Goal: Task Accomplishment & Management: Complete application form

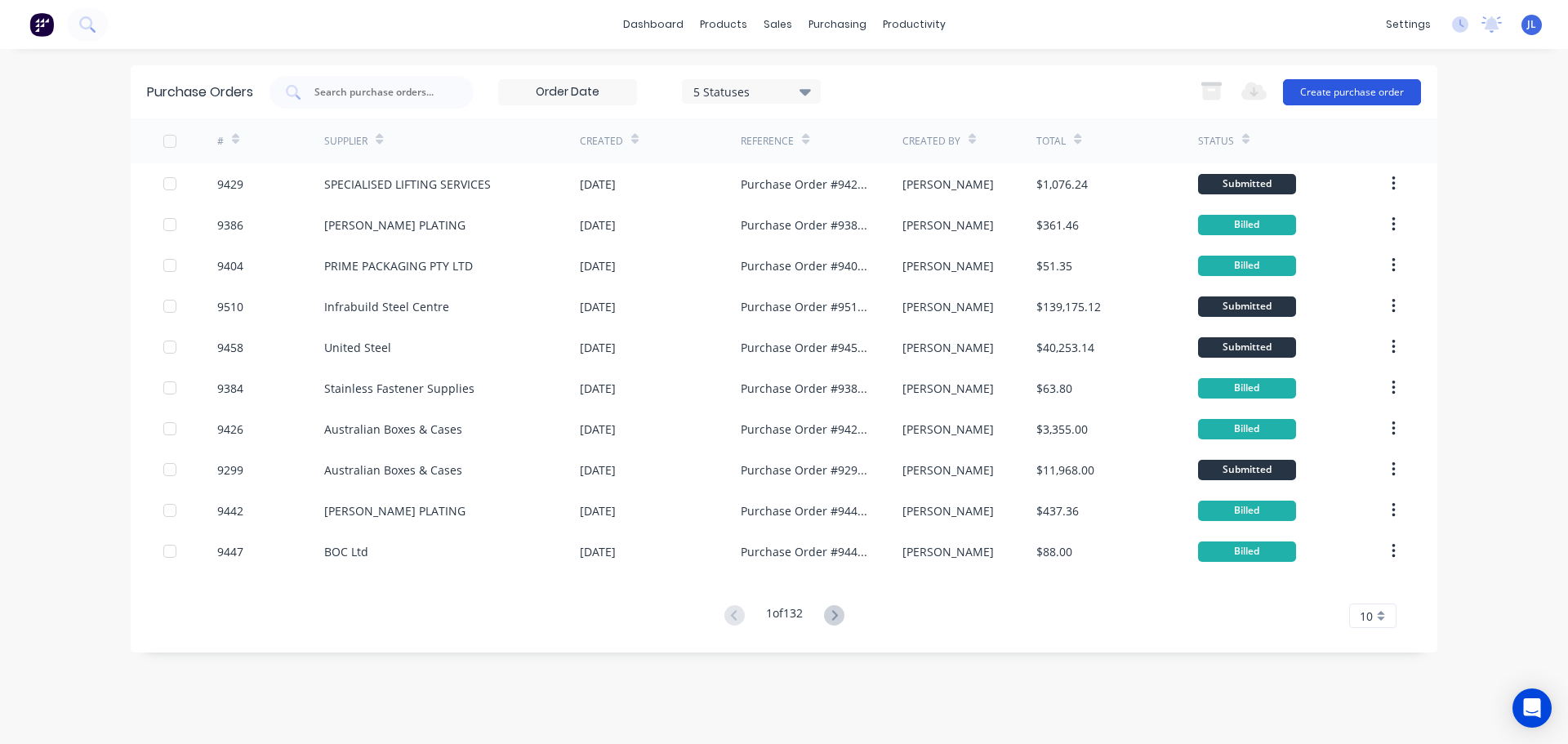
click at [1324, 92] on button "Create purchase order" at bounding box center [1352, 92] width 138 height 26
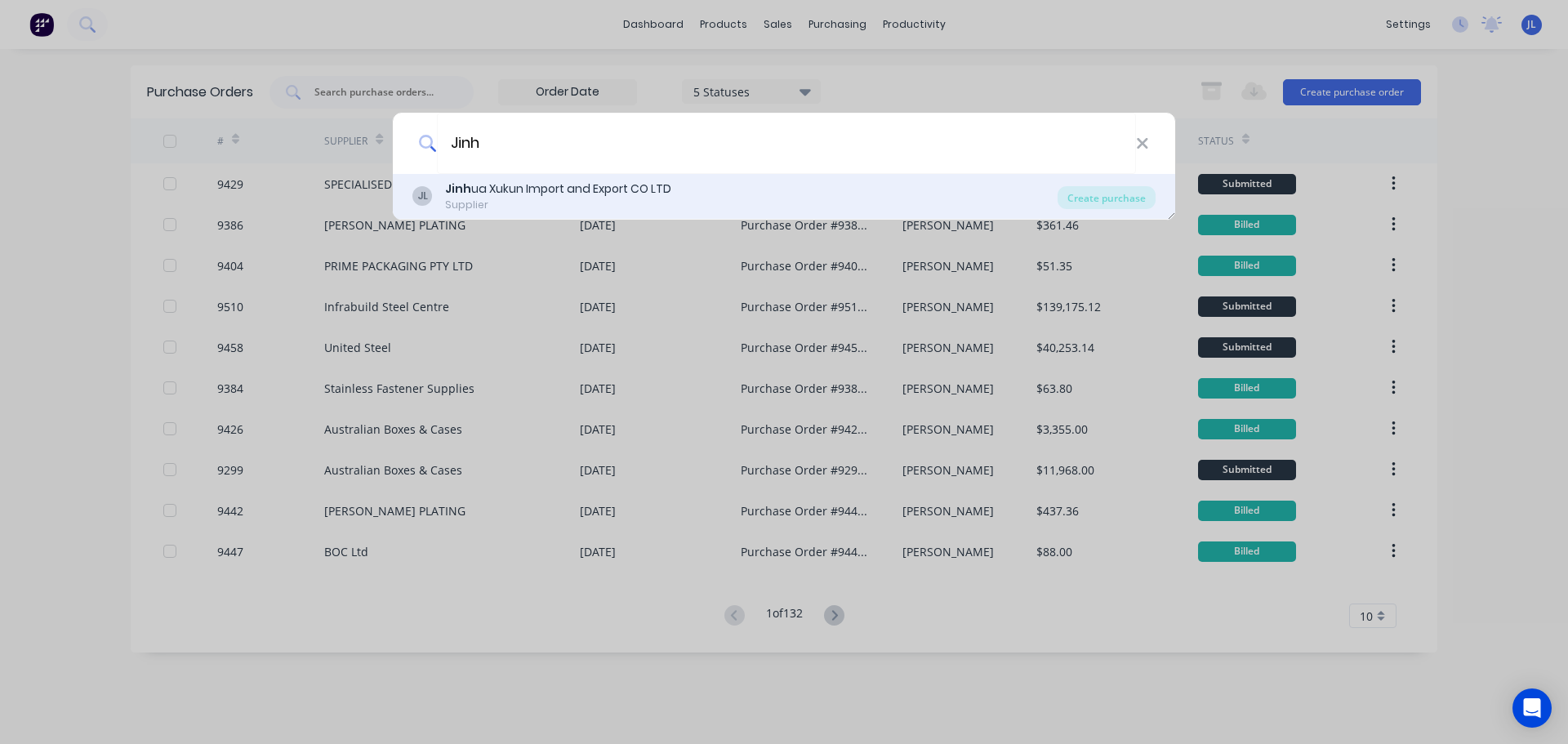
type input "Jinh"
click at [538, 189] on div "Jinh ua Xukun Import and Export CO LTD" at bounding box center [559, 189] width 227 height 17
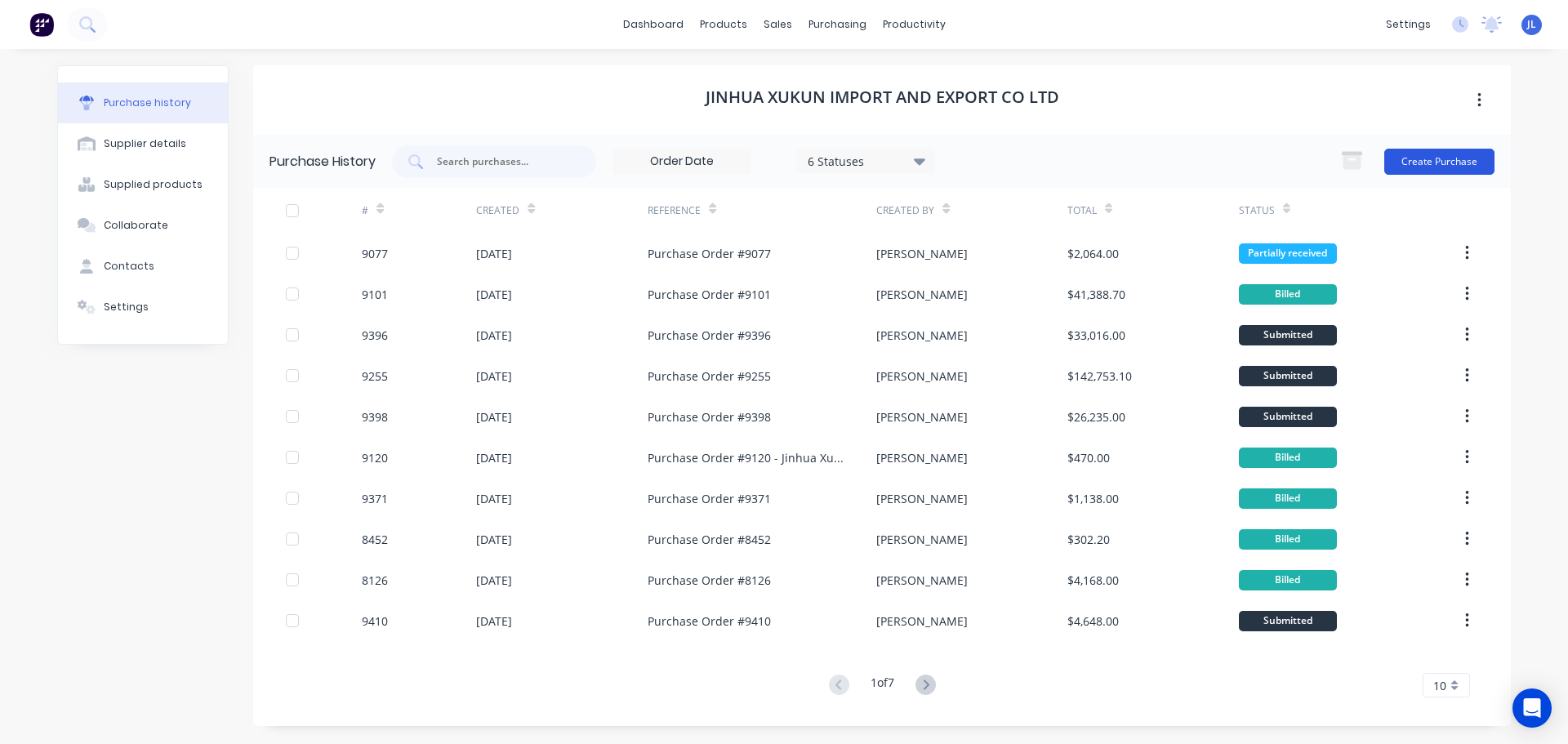
click at [1425, 158] on button "Create Purchase" at bounding box center [1439, 161] width 110 height 26
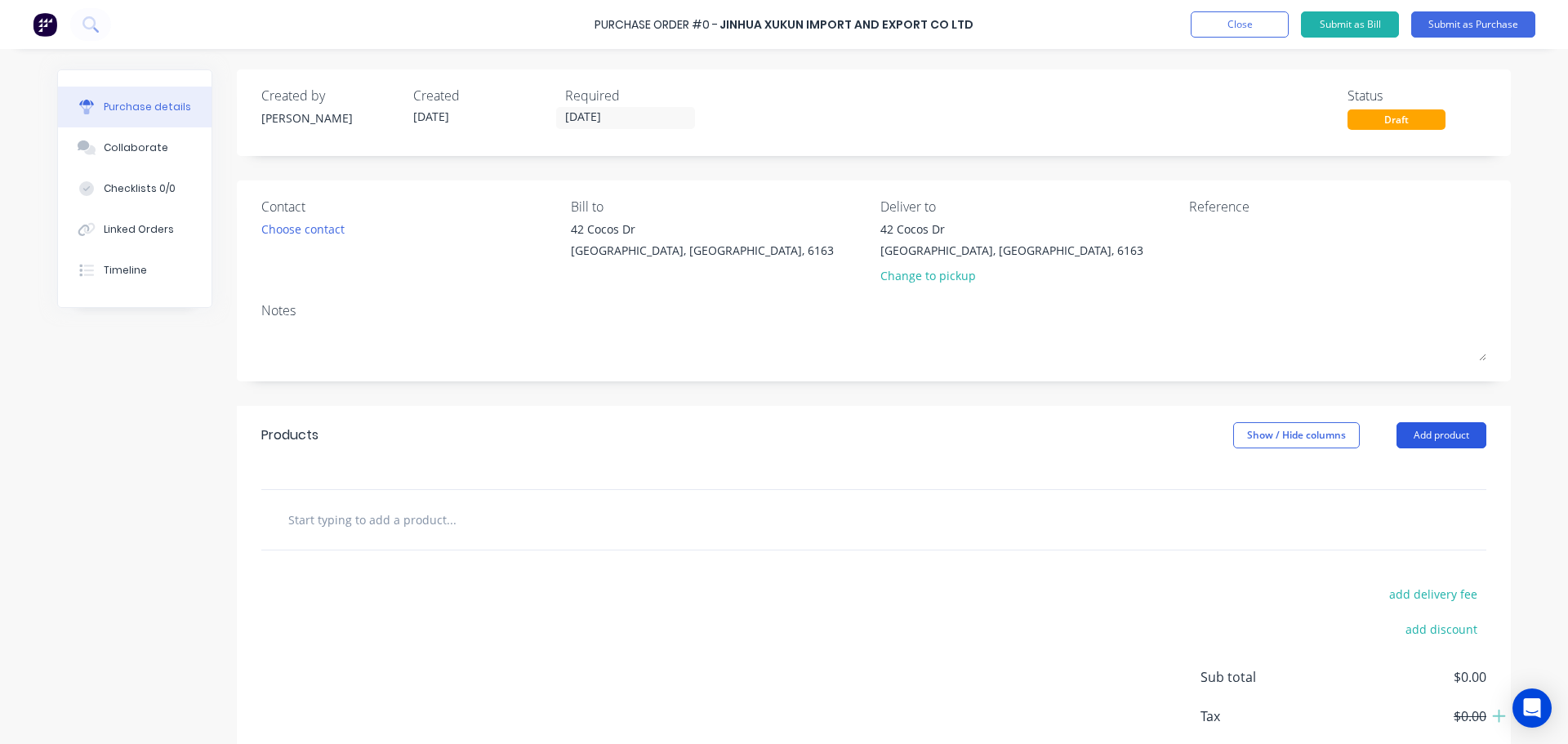
click at [1423, 431] on button "Add product" at bounding box center [1441, 435] width 90 height 26
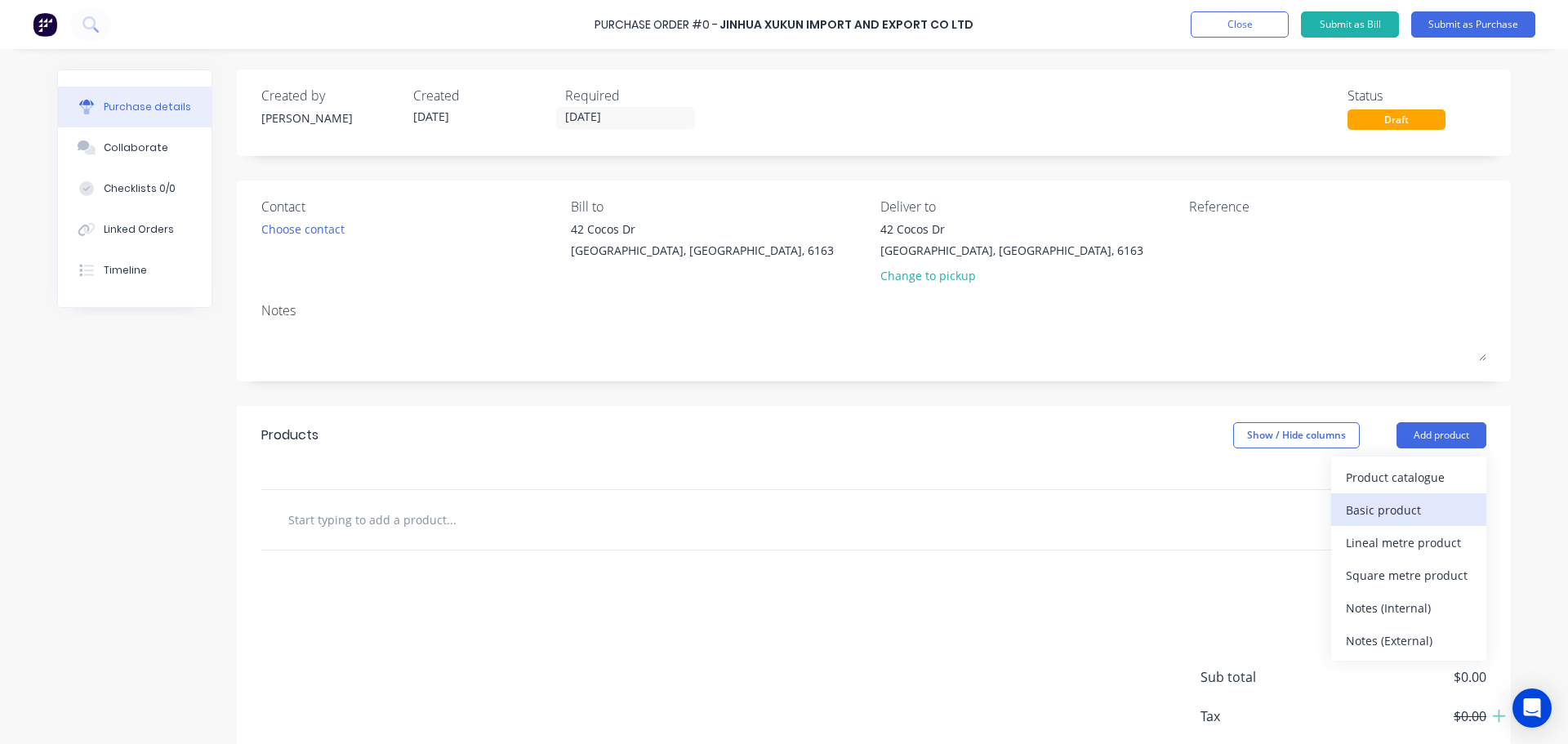
click at [1363, 507] on div "Basic product" at bounding box center [1409, 510] width 126 height 23
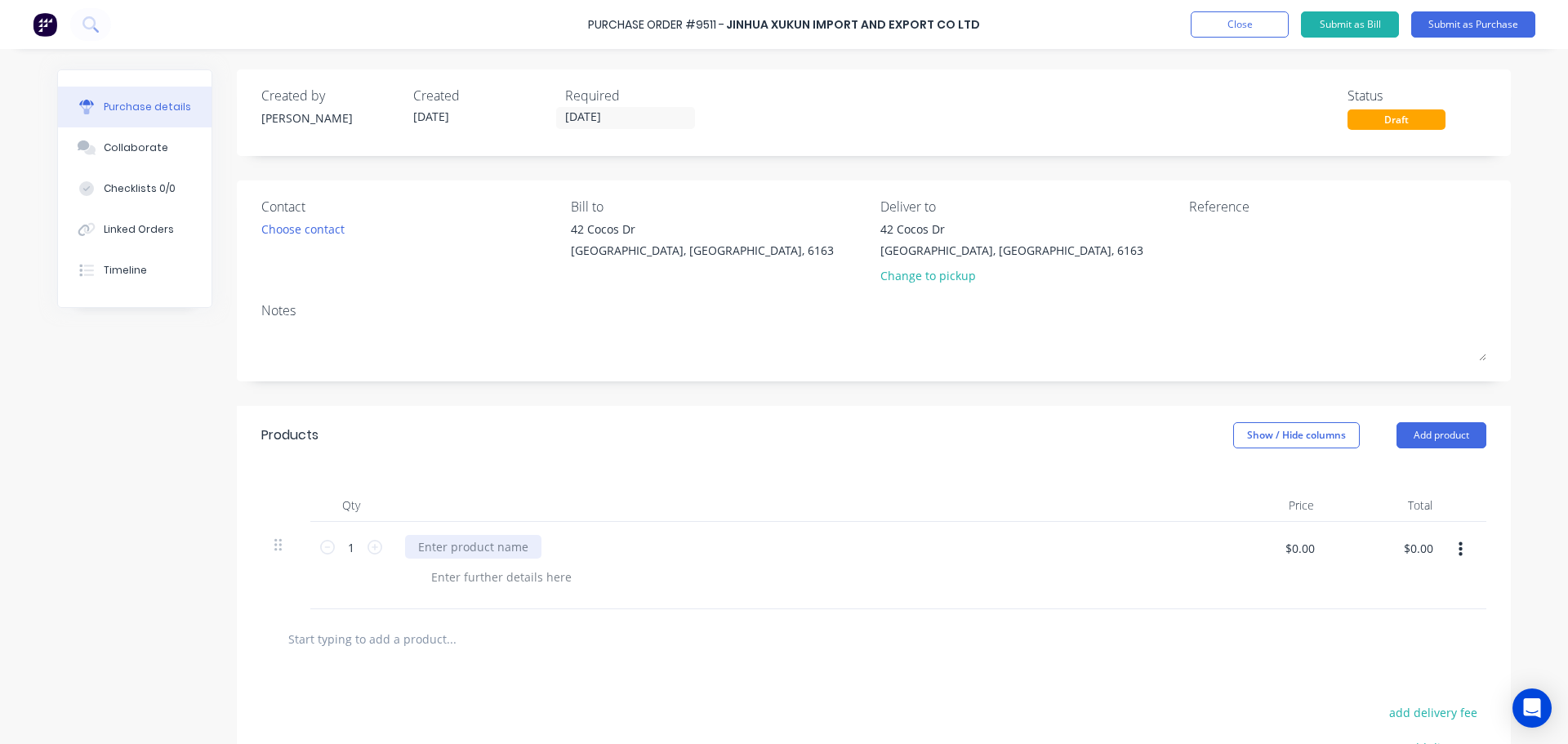
click at [438, 553] on div at bounding box center [473, 546] width 137 height 23
paste div
click at [356, 549] on input "1" at bounding box center [352, 546] width 33 height 24
type input "1500"
click at [1310, 553] on input "$0.00" at bounding box center [1299, 547] width 49 height 26
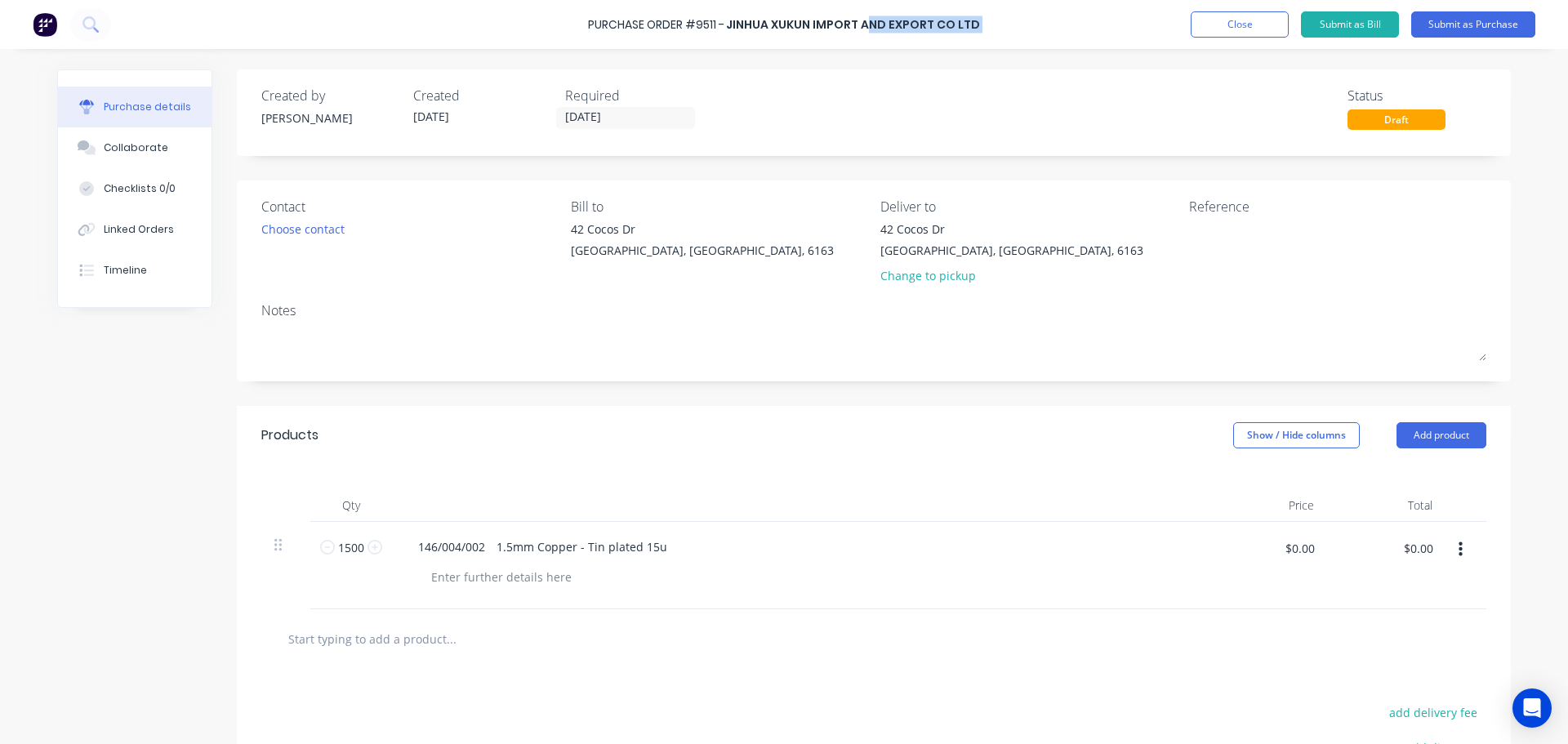
drag, startPoint x: 862, startPoint y: 13, endPoint x: 869, endPoint y: 36, distance: 24.0
click at [869, 36] on div "Purchase Order #9511 - Jinhua Xukun Import and Export CO LTD Add product Close …" at bounding box center [784, 24] width 1568 height 49
click at [1292, 541] on input "$0.00" at bounding box center [1299, 547] width 49 height 26
type input "$1.20"
type input "$1,800.00"
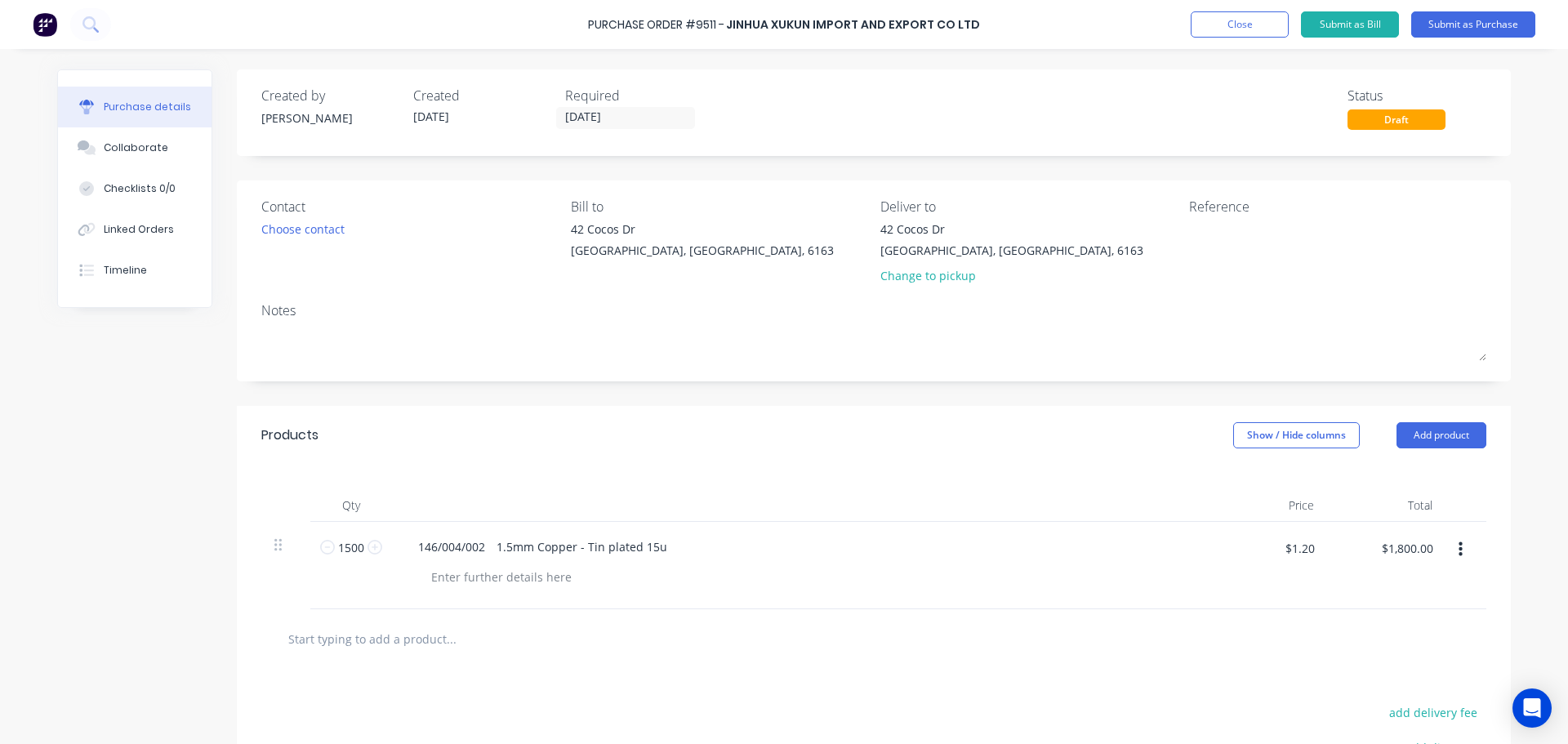
click at [1459, 547] on icon "button" at bounding box center [1460, 549] width 4 height 18
click at [1408, 655] on button "Exclude from tax" at bounding box center [1409, 659] width 138 height 33
click at [376, 642] on input "text" at bounding box center [450, 638] width 326 height 33
click at [1425, 432] on button "Add product" at bounding box center [1441, 435] width 90 height 26
click at [1387, 503] on div "Basic product" at bounding box center [1409, 510] width 126 height 23
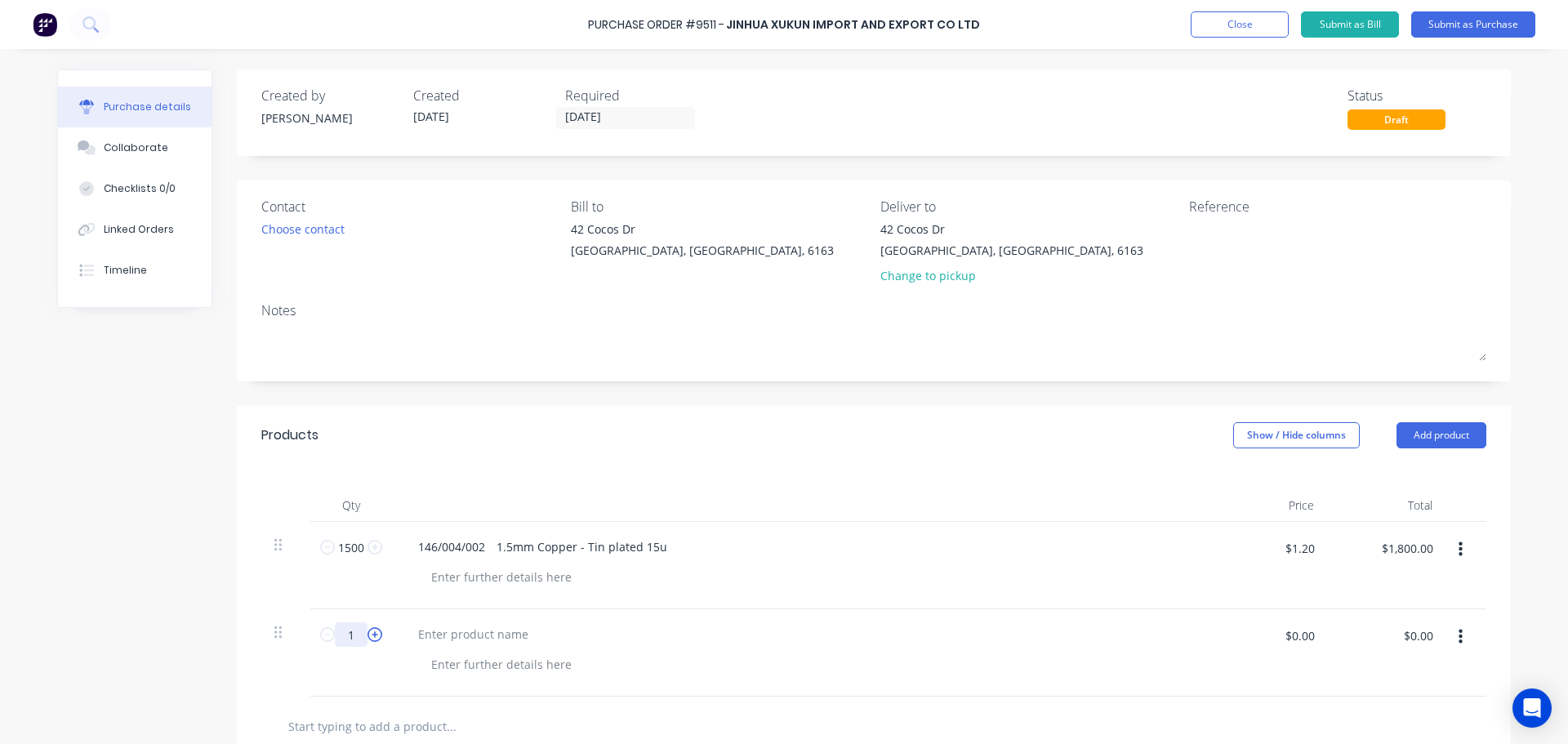
click at [357, 634] on input "1" at bounding box center [352, 634] width 33 height 24
type input "1500"
click at [446, 633] on div at bounding box center [473, 634] width 137 height 23
paste div
click at [1291, 641] on input "$0.00" at bounding box center [1299, 635] width 49 height 26
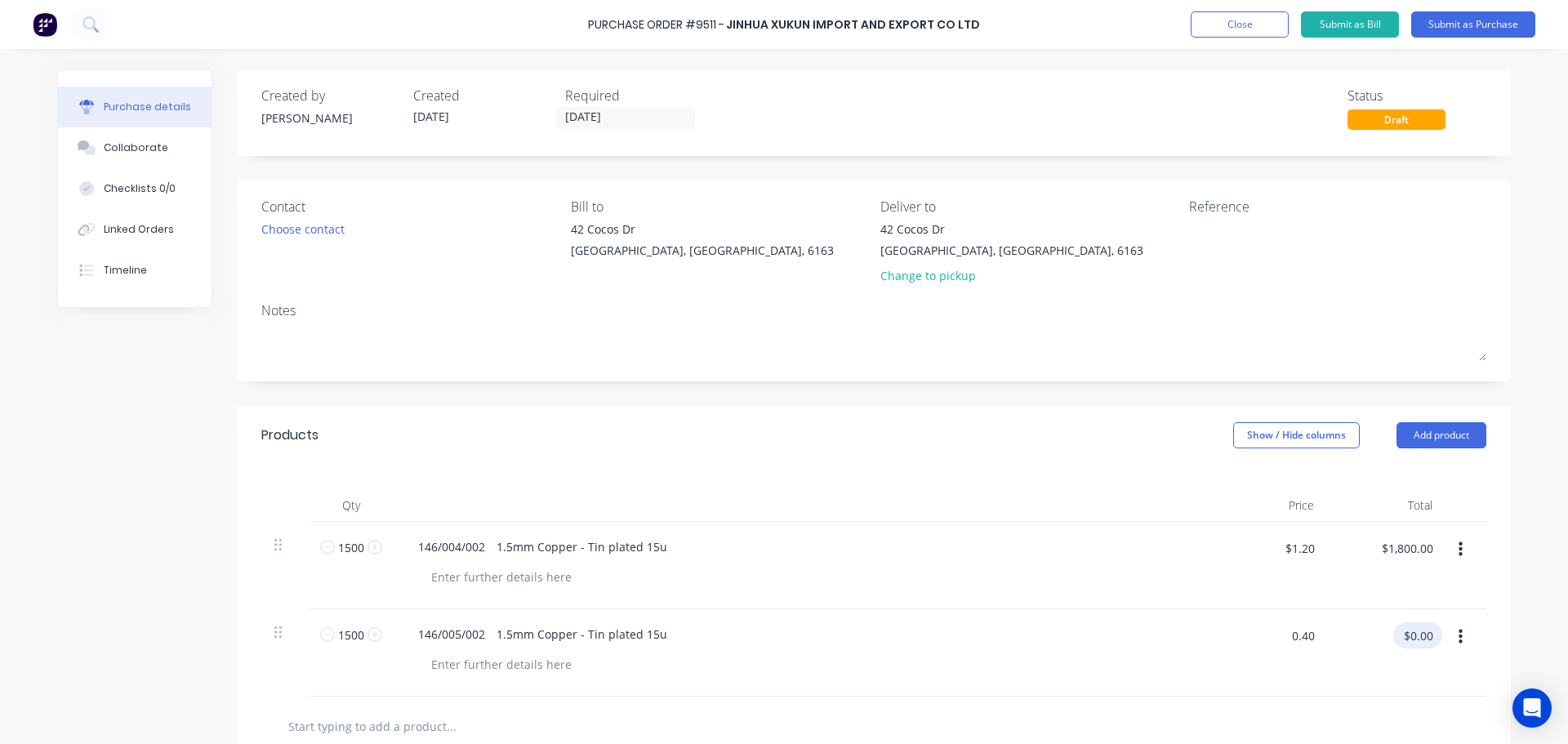
type input "$0.40"
type input "$600.00"
click at [1459, 633] on icon "button" at bounding box center [1460, 636] width 4 height 18
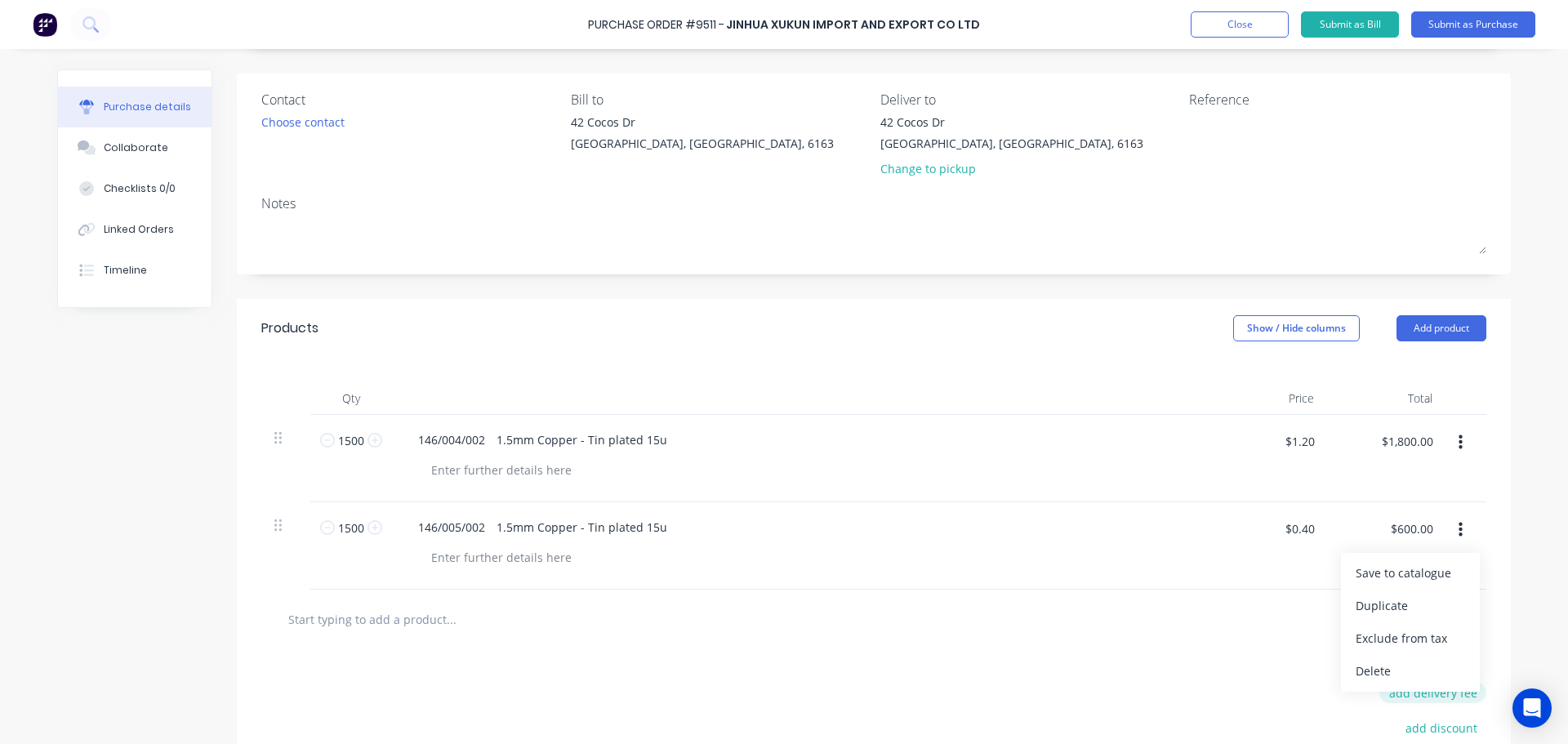
scroll to position [122, 0]
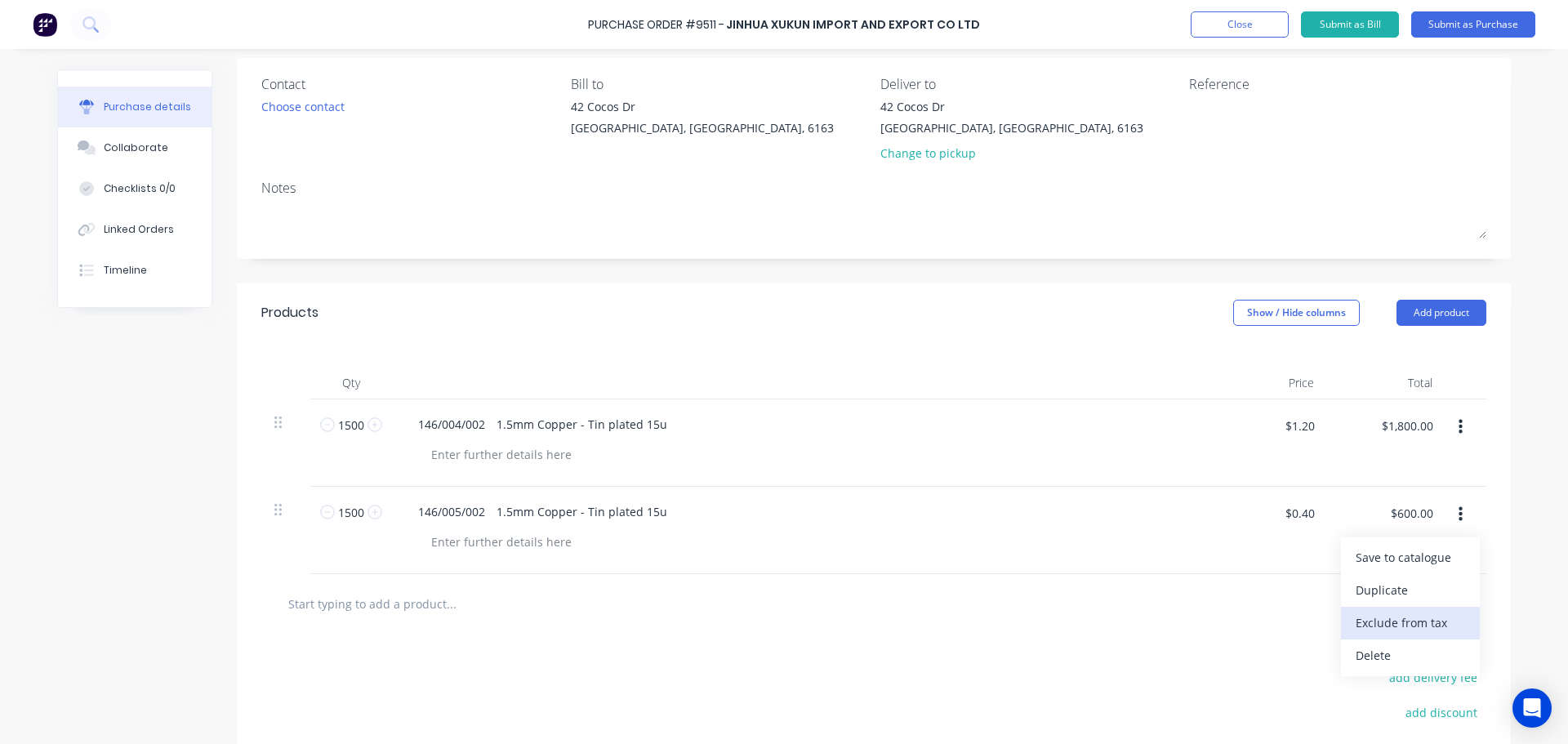
click at [1394, 627] on button "Exclude from tax" at bounding box center [1409, 623] width 138 height 33
click at [1430, 310] on button "Add product" at bounding box center [1441, 312] width 90 height 26
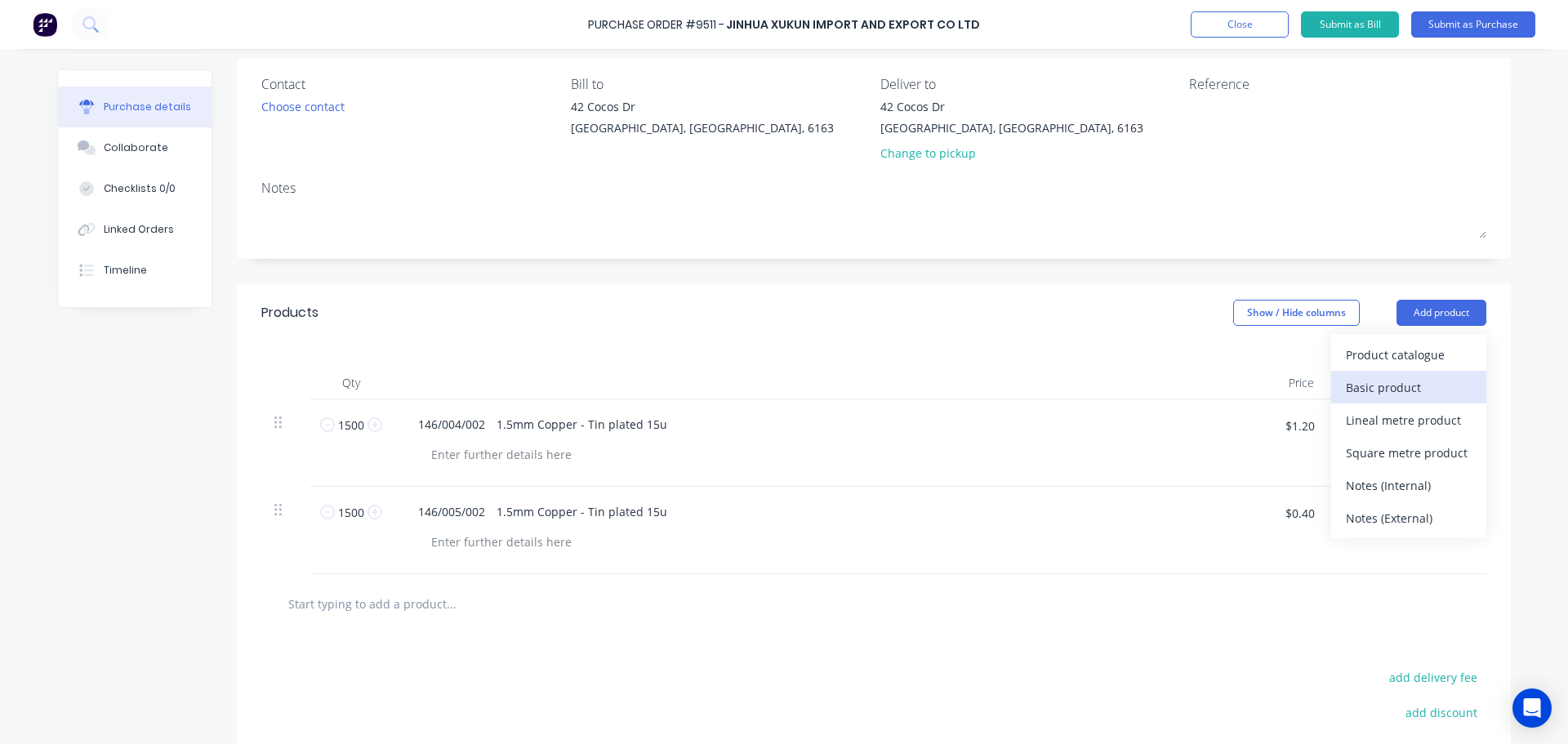
click at [1394, 386] on div "Basic product" at bounding box center [1409, 388] width 126 height 23
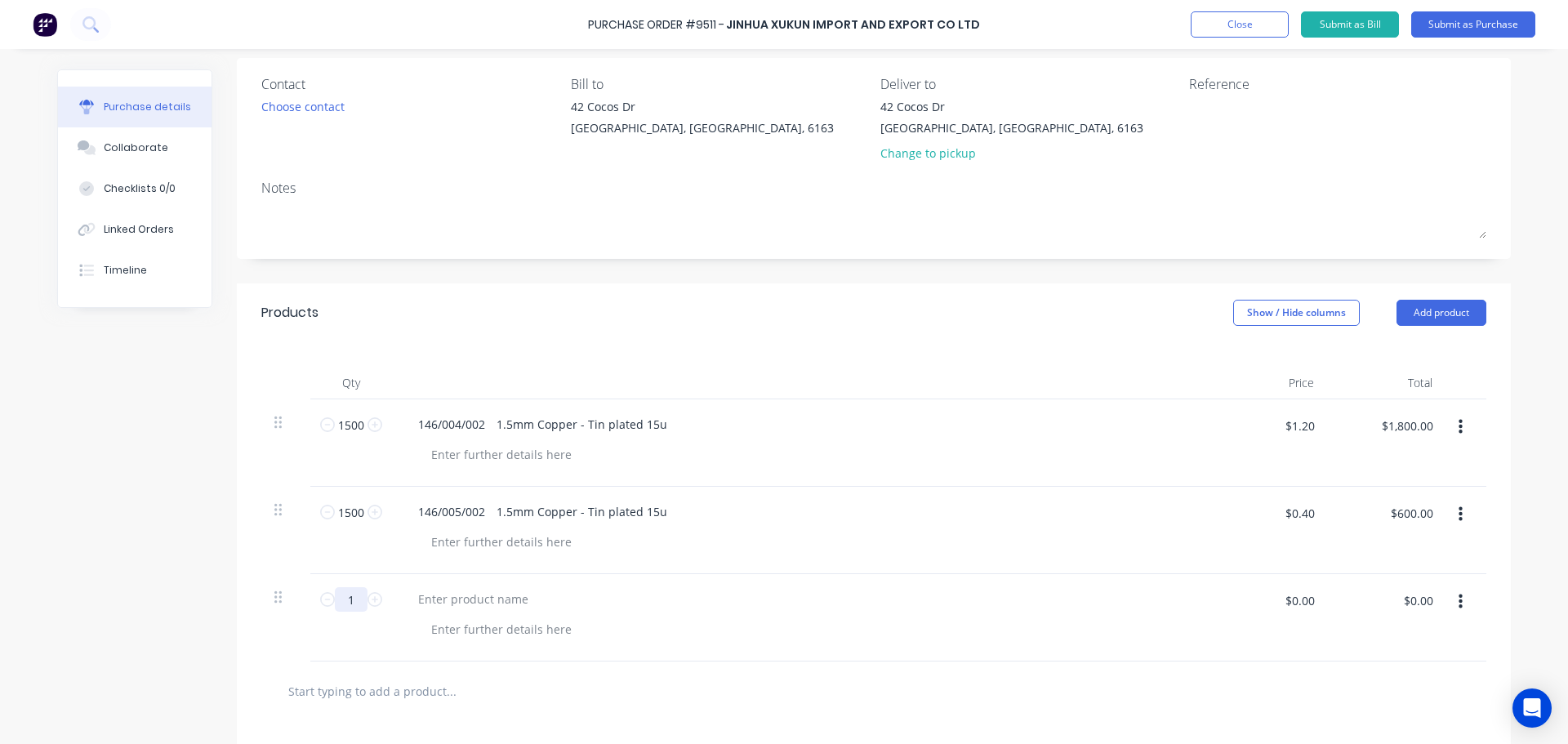
click at [352, 600] on input "1" at bounding box center [352, 599] width 33 height 24
type input "1500"
click at [446, 599] on div at bounding box center [473, 599] width 137 height 23
paste div
drag, startPoint x: 1297, startPoint y: 607, endPoint x: 1339, endPoint y: 607, distance: 42.0
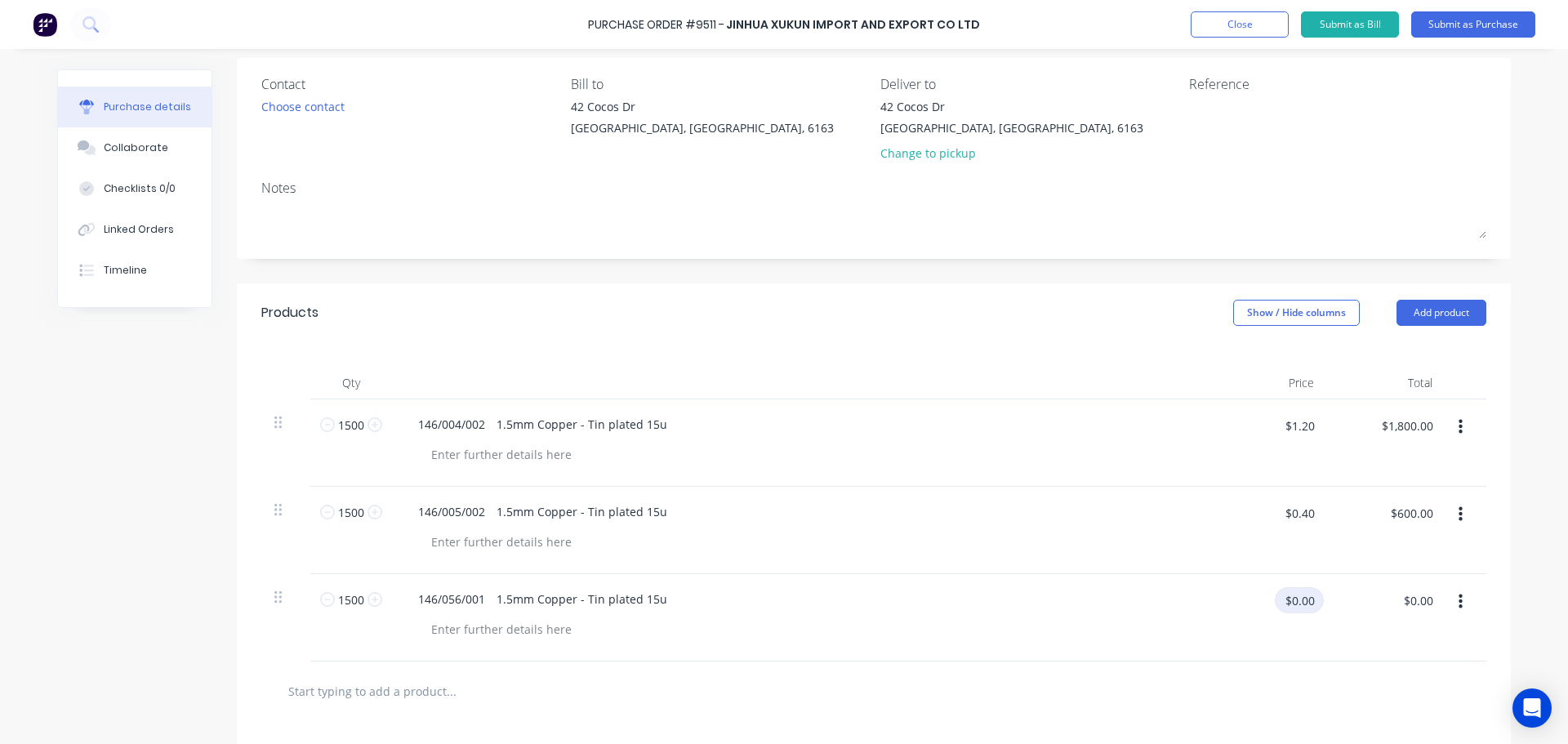
click at [1298, 607] on input "$0.00" at bounding box center [1299, 600] width 49 height 26
type input "1.1.0"
click at [1459, 597] on icon "button" at bounding box center [1460, 602] width 4 height 15
click at [1411, 700] on button "Exclude from tax" at bounding box center [1409, 711] width 138 height 33
click at [1314, 605] on input "1.1.0" at bounding box center [1301, 600] width 46 height 26
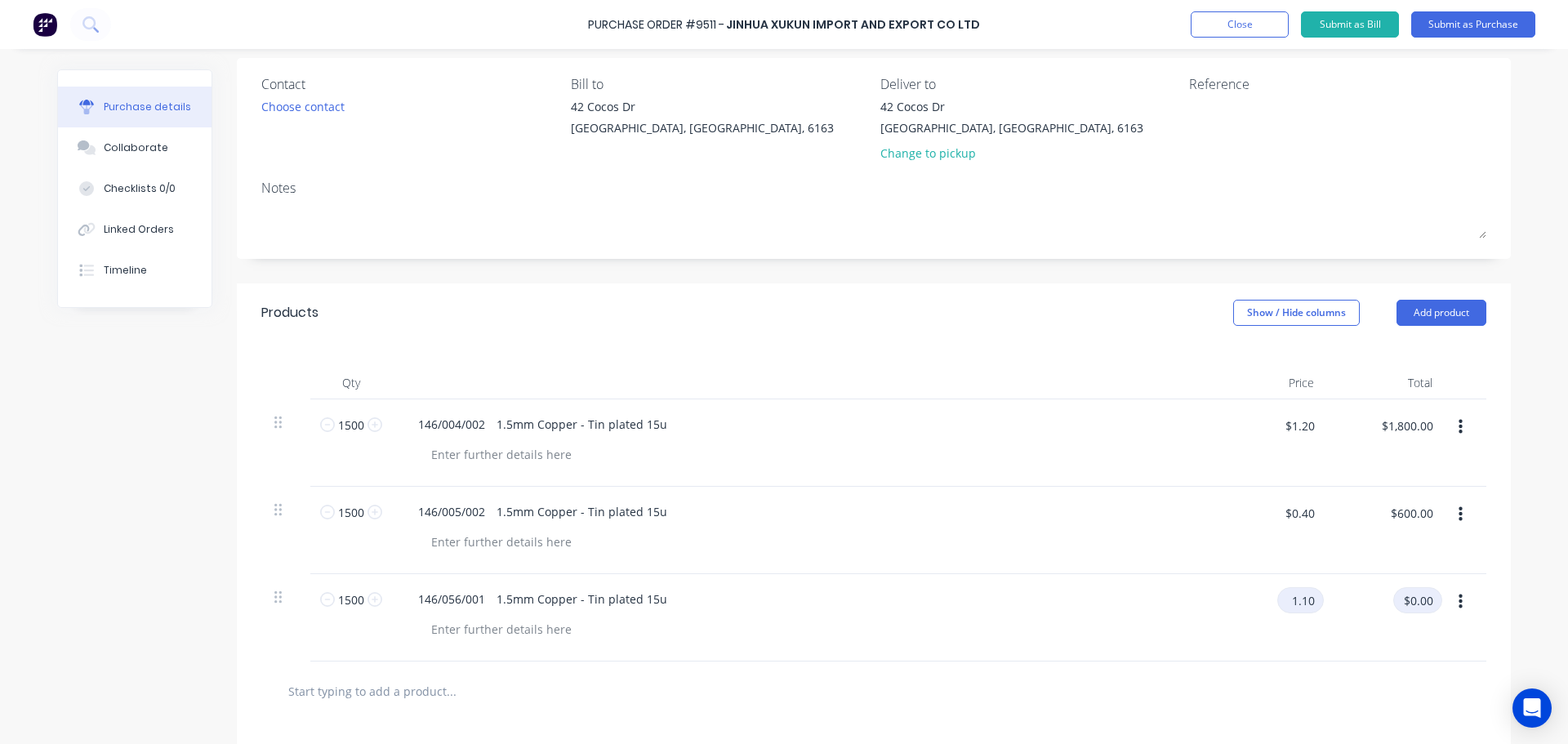
type input "$1.10"
type input "$1,650.00"
click at [1460, 598] on button "button" at bounding box center [1460, 602] width 39 height 29
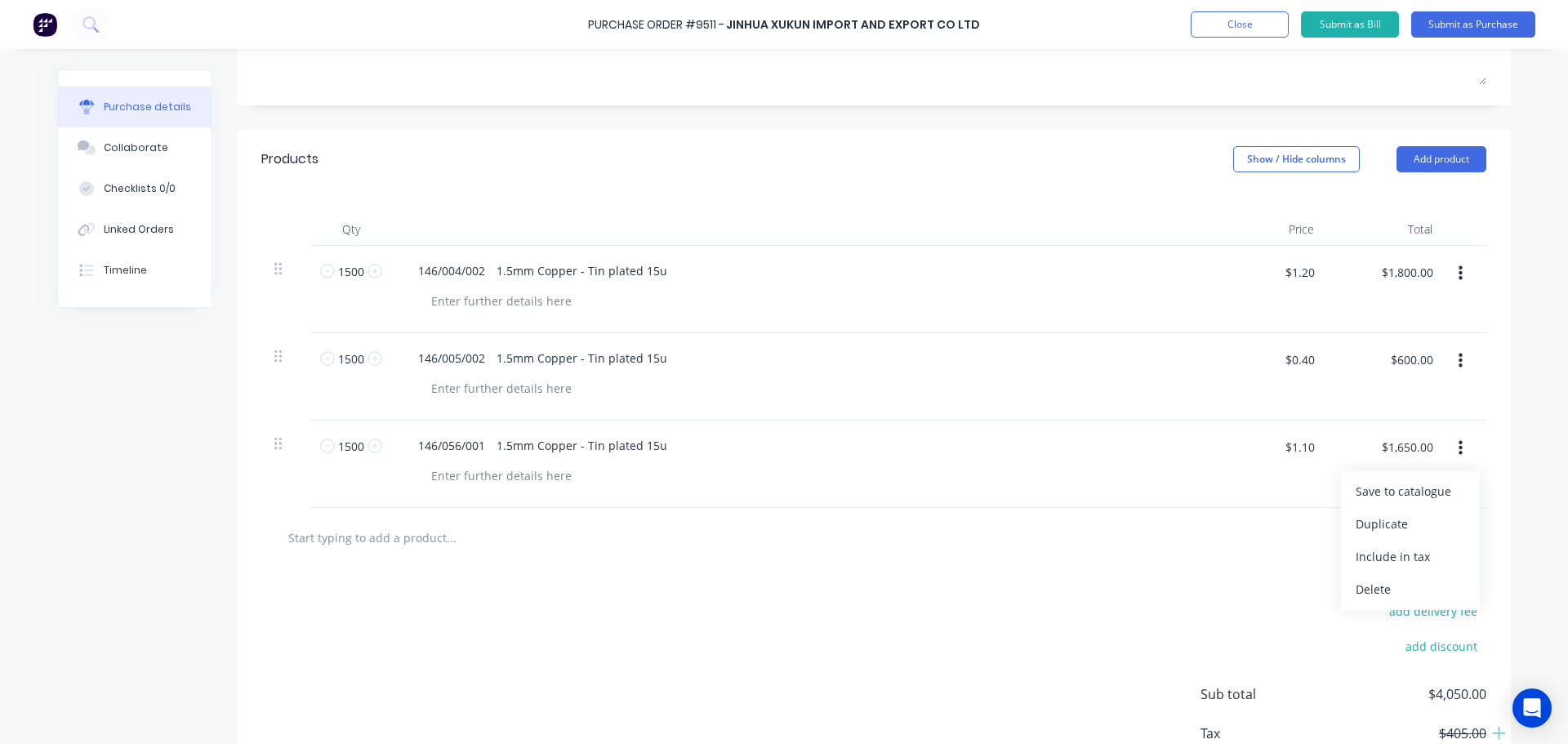
scroll to position [306, 0]
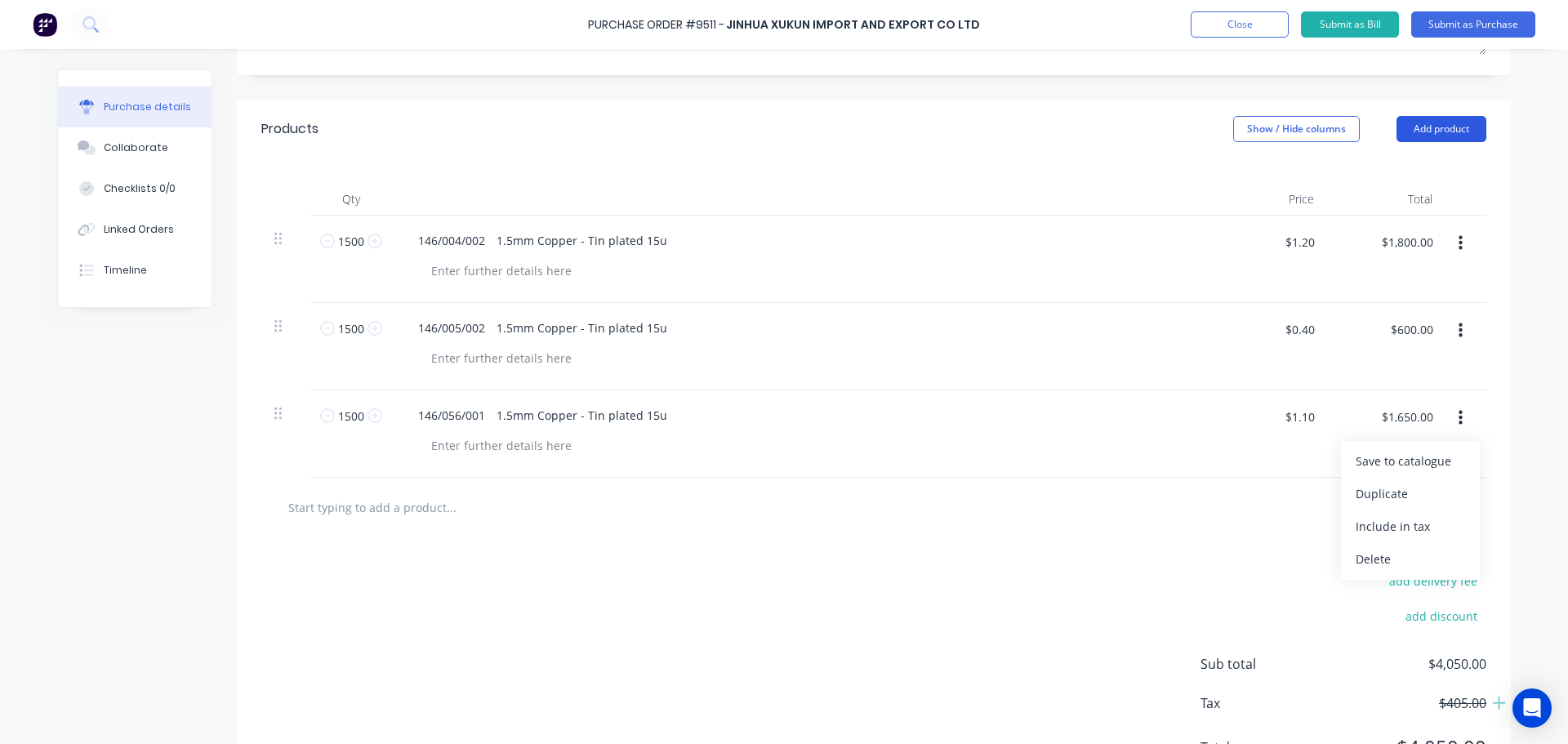
click at [1416, 130] on button "Add product" at bounding box center [1441, 129] width 90 height 26
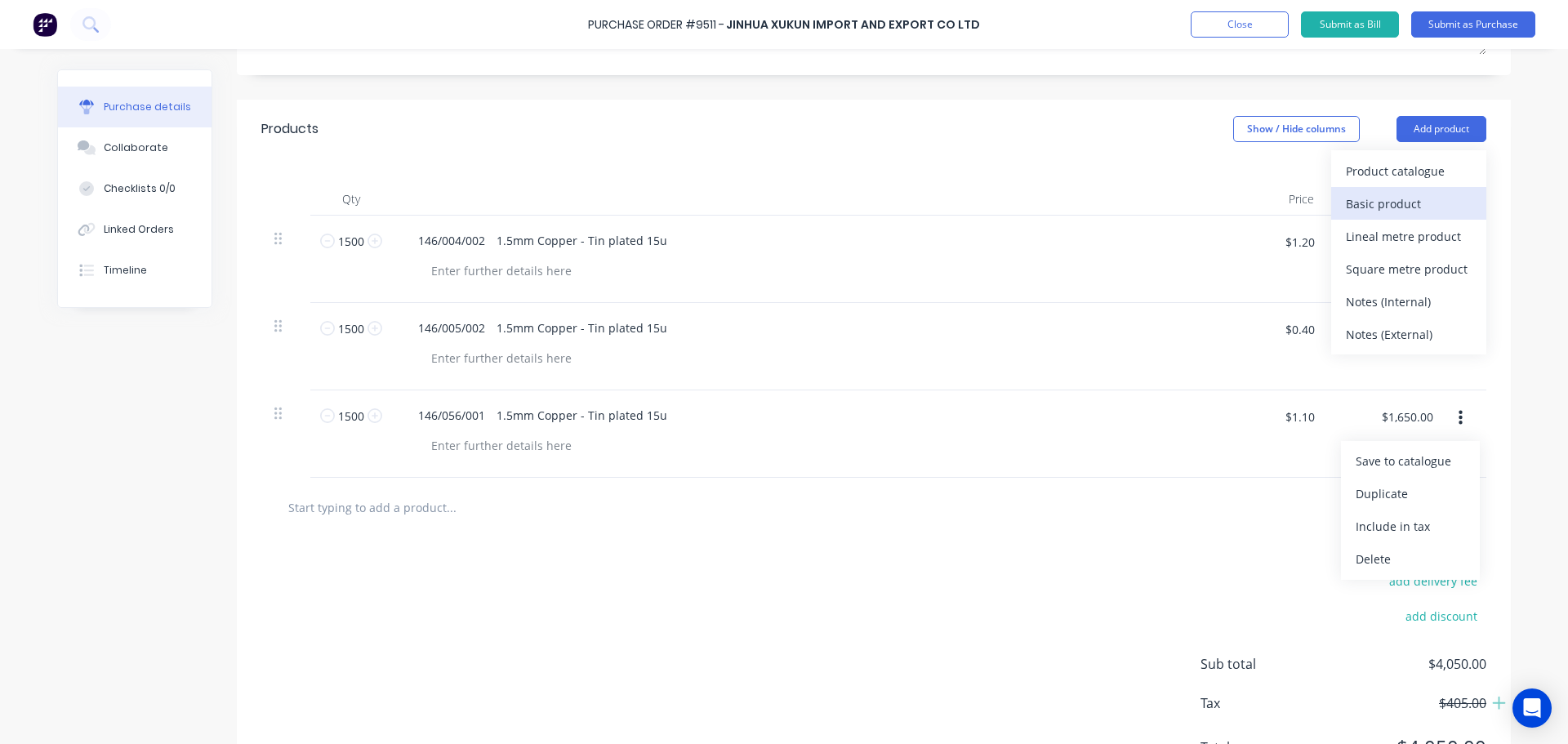
click at [1389, 201] on div "Basic product" at bounding box center [1409, 203] width 126 height 23
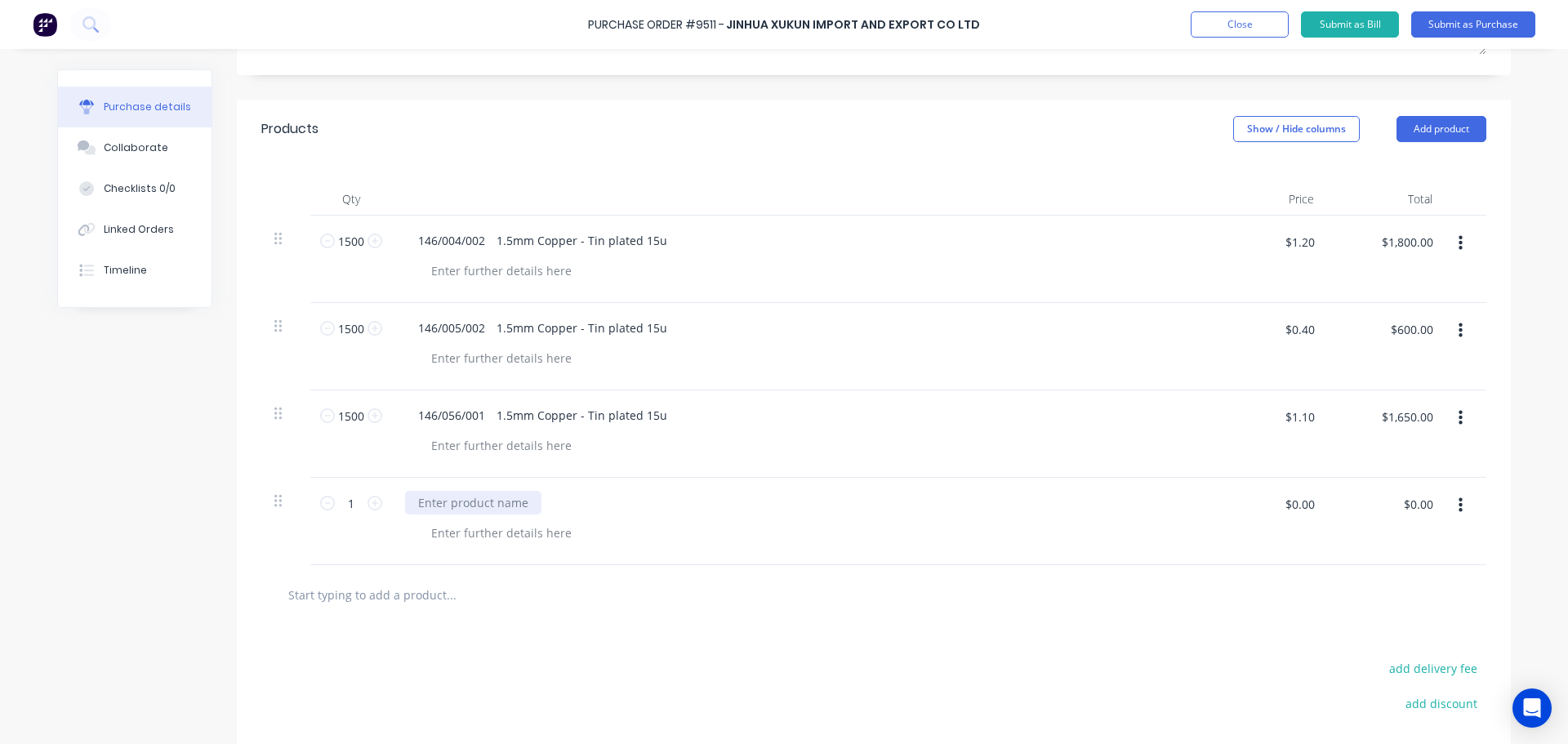
click at [417, 498] on div at bounding box center [473, 503] width 137 height 23
click at [1300, 514] on input "$0.00" at bounding box center [1299, 504] width 49 height 26
type input "$2,300.00"
click at [1457, 504] on button "button" at bounding box center [1460, 506] width 39 height 29
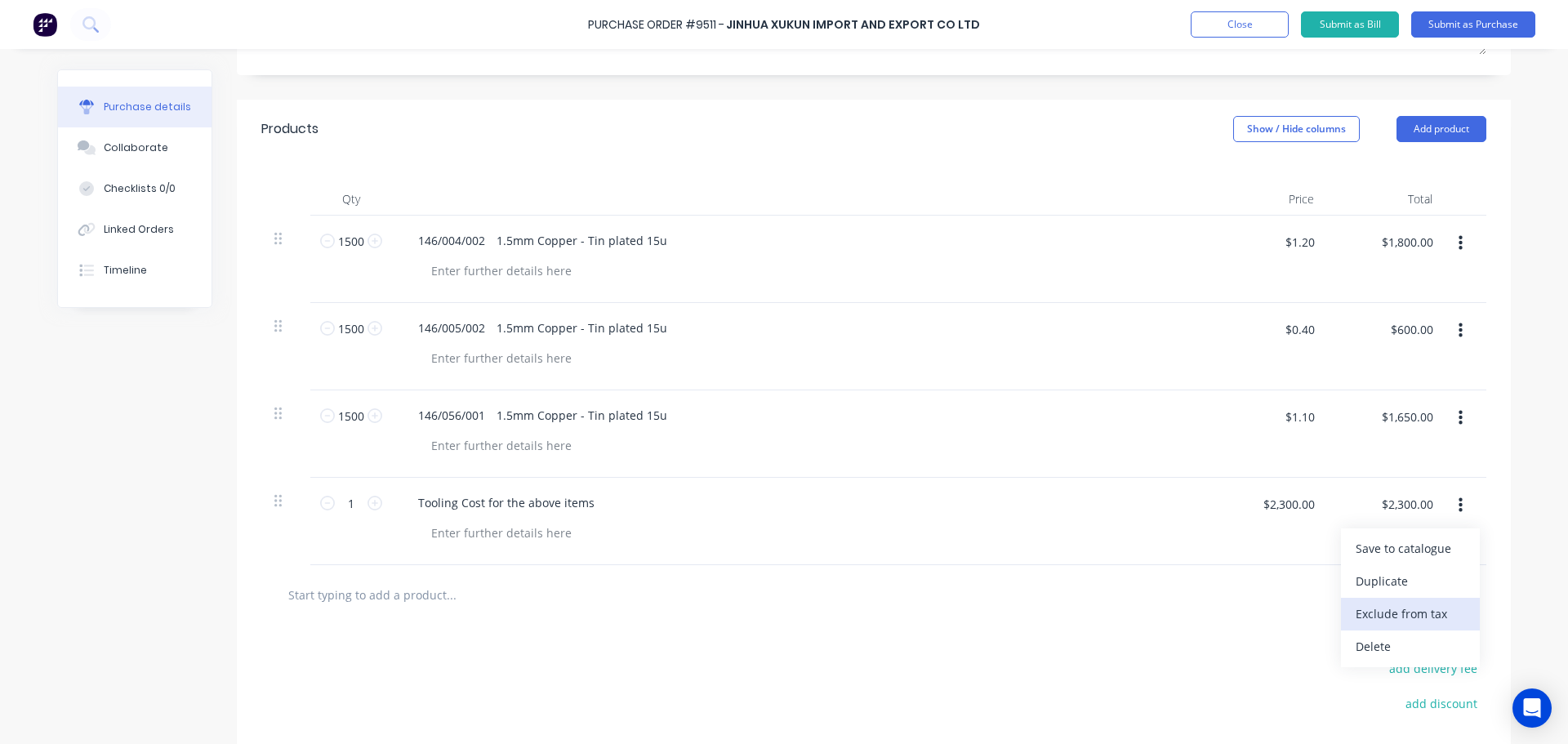
click at [1414, 617] on button "Exclude from tax" at bounding box center [1409, 614] width 138 height 33
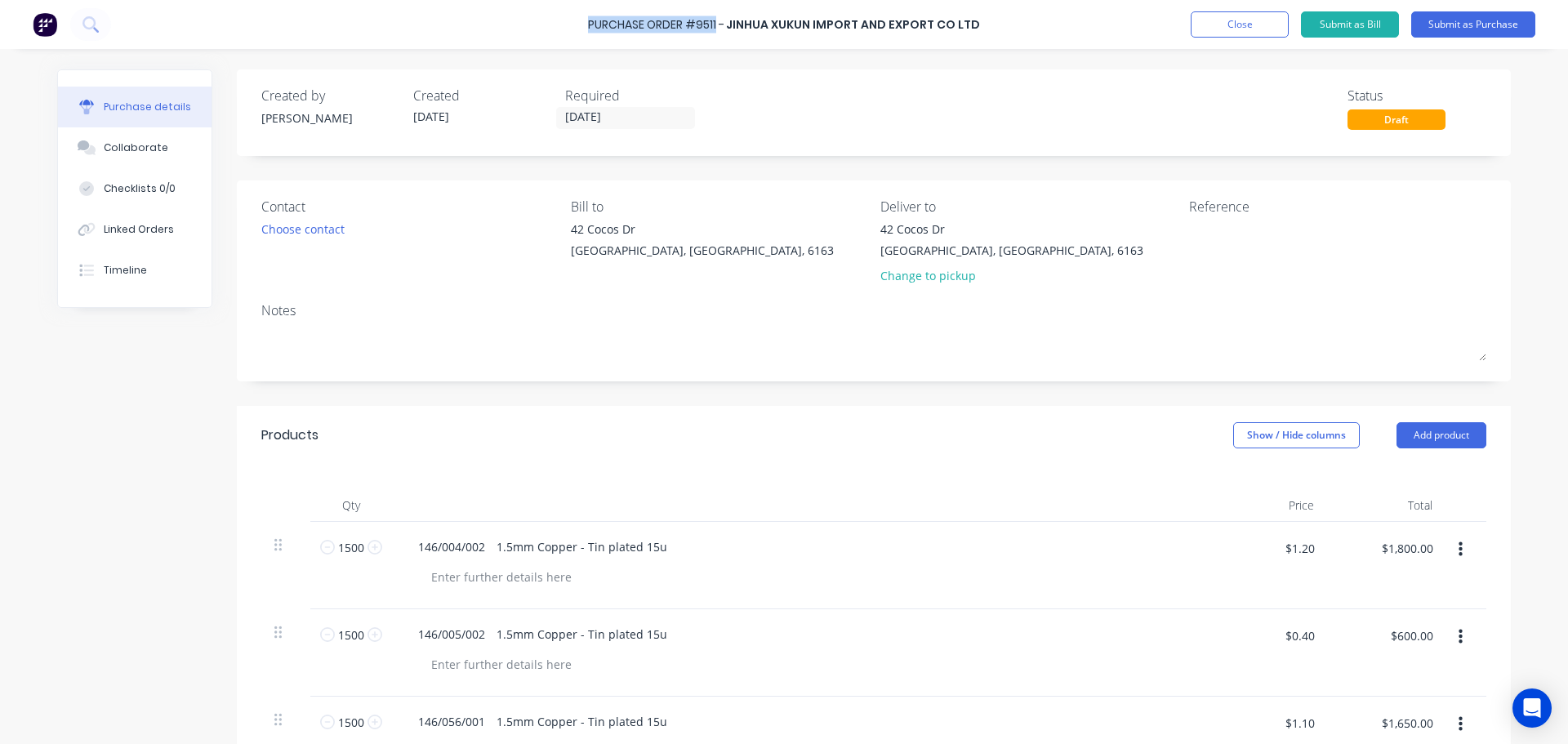
drag, startPoint x: 722, startPoint y: 23, endPoint x: 586, endPoint y: 26, distance: 136.0
click at [586, 26] on div "Purchase Order #9511 - Jinhua Xukun Import and Export CO LTD Add product Close …" at bounding box center [784, 24] width 1568 height 49
copy div "Purchase Order #9511"
click at [1234, 225] on textarea at bounding box center [1291, 239] width 204 height 37
paste textarea "Purchase Order #9511"
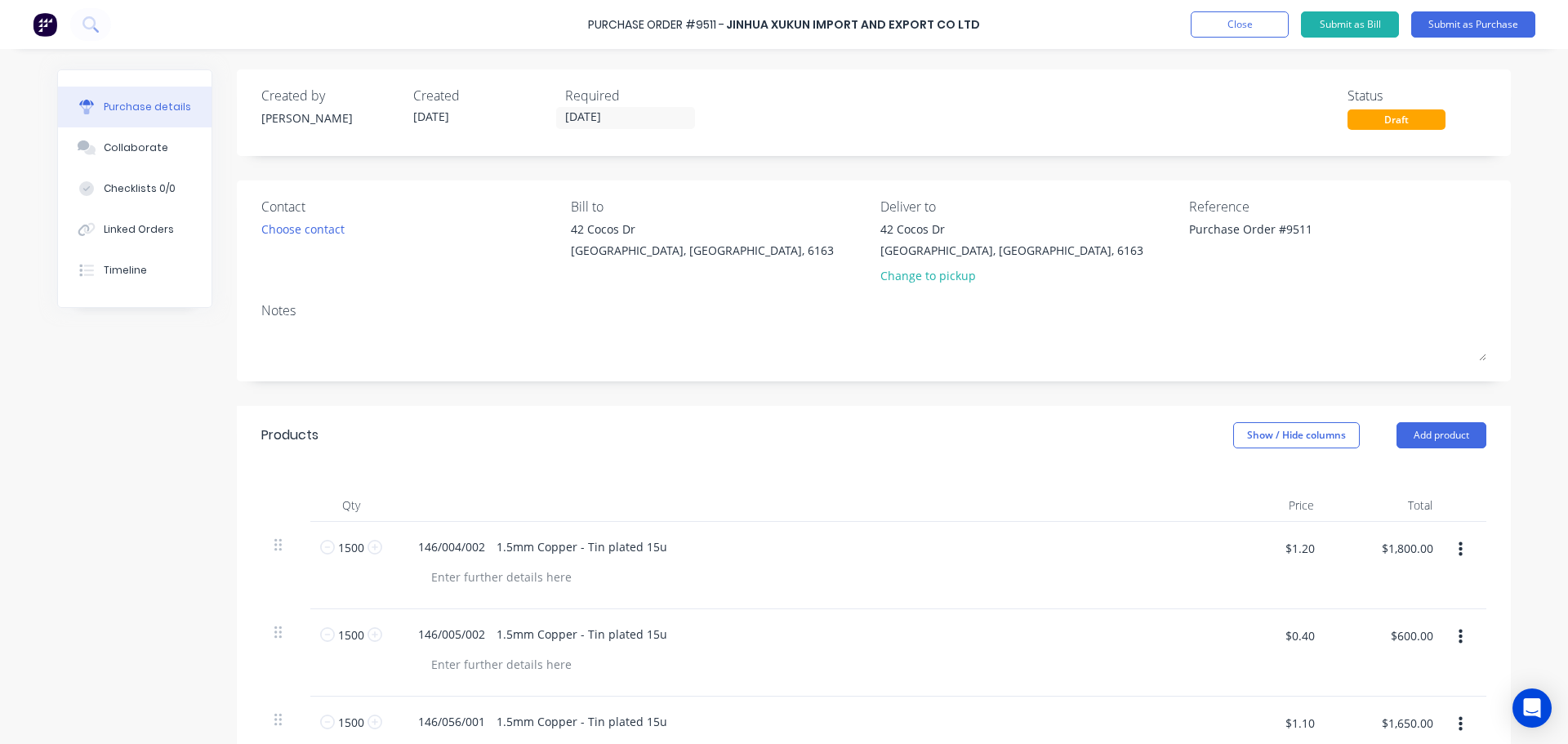
type textarea "Purchase Order #9511"
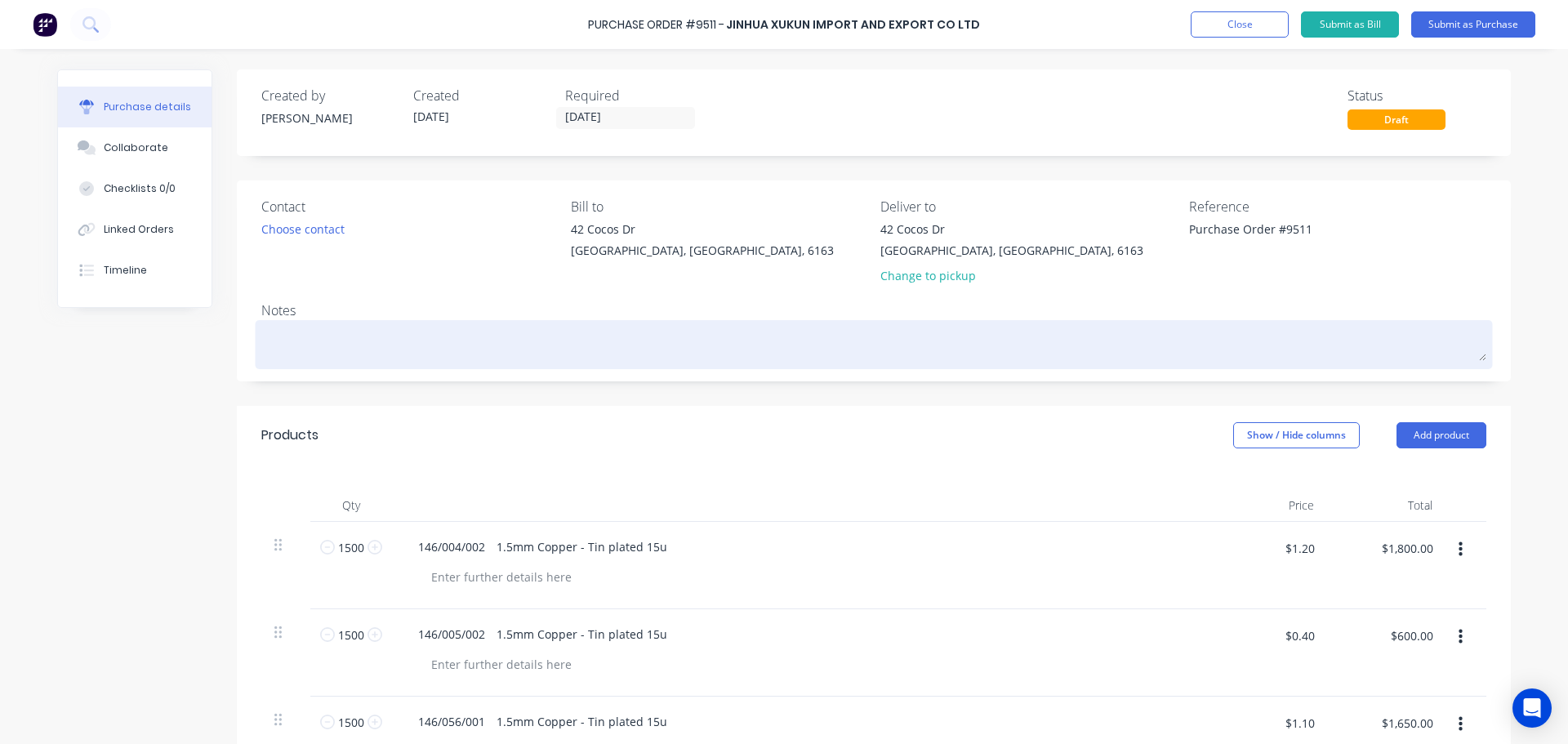
click at [308, 336] on textarea at bounding box center [874, 343] width 1225 height 37
click at [460, 343] on textarea "Samples to leave [GEOGRAPHIC_DATA] by the 22/09" at bounding box center [874, 343] width 1225 height 37
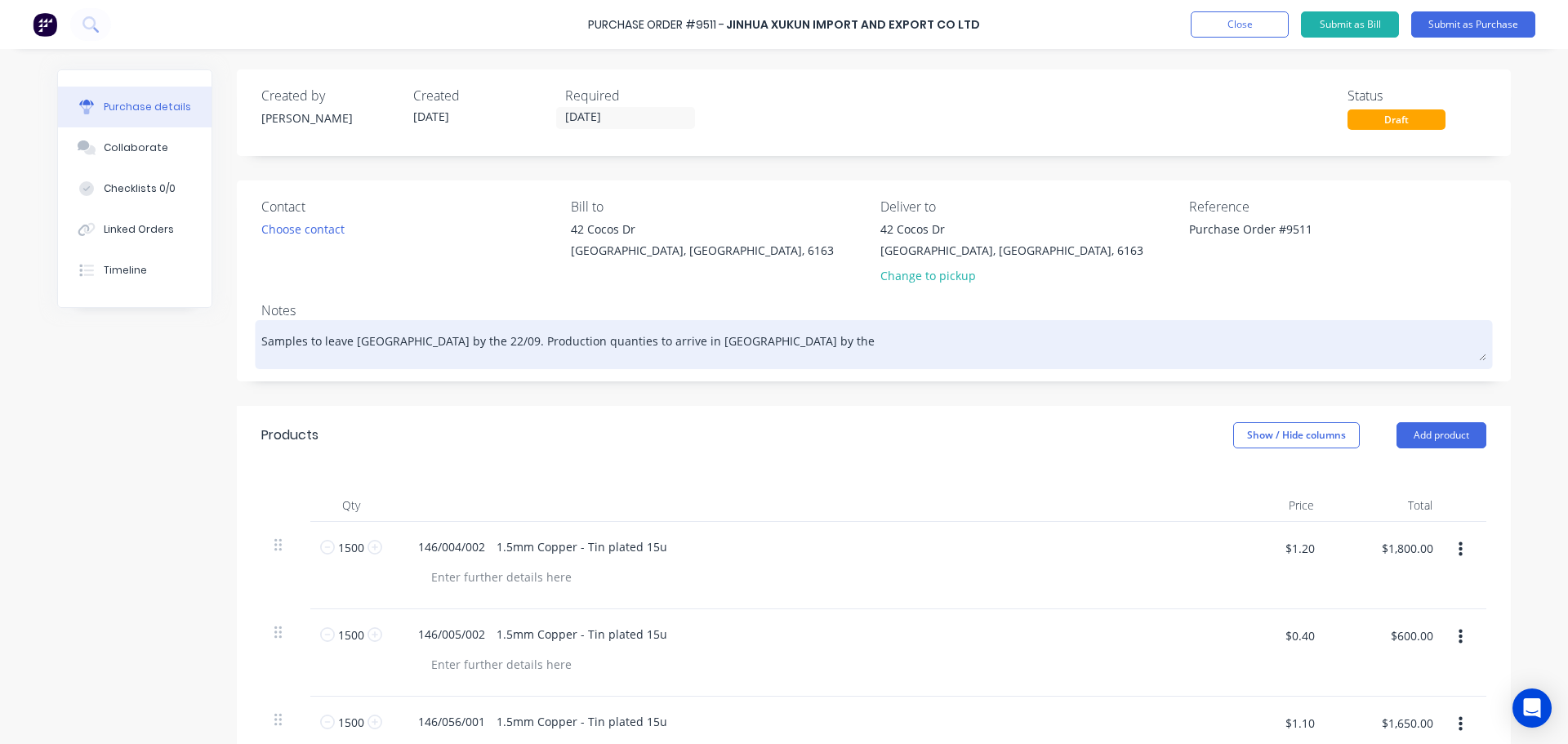
click at [715, 339] on textarea "Samples to leave [GEOGRAPHIC_DATA] by the 22/09. Production quanties to arrive …" at bounding box center [874, 343] width 1225 height 37
drag, startPoint x: 535, startPoint y: 346, endPoint x: 554, endPoint y: 338, distance: 20.6
click at [554, 338] on textarea "Samples to leave [GEOGRAPHIC_DATA] by the 22/09. Production quanties to arrive …" at bounding box center [874, 343] width 1225 height 37
click at [550, 340] on textarea "Samples to leave [GEOGRAPHIC_DATA] by the 22/09. Production quanties to arrive …" at bounding box center [874, 343] width 1225 height 37
type textarea "Samples to leave [GEOGRAPHIC_DATA] by the 22/09. Production quantites to arrive…"
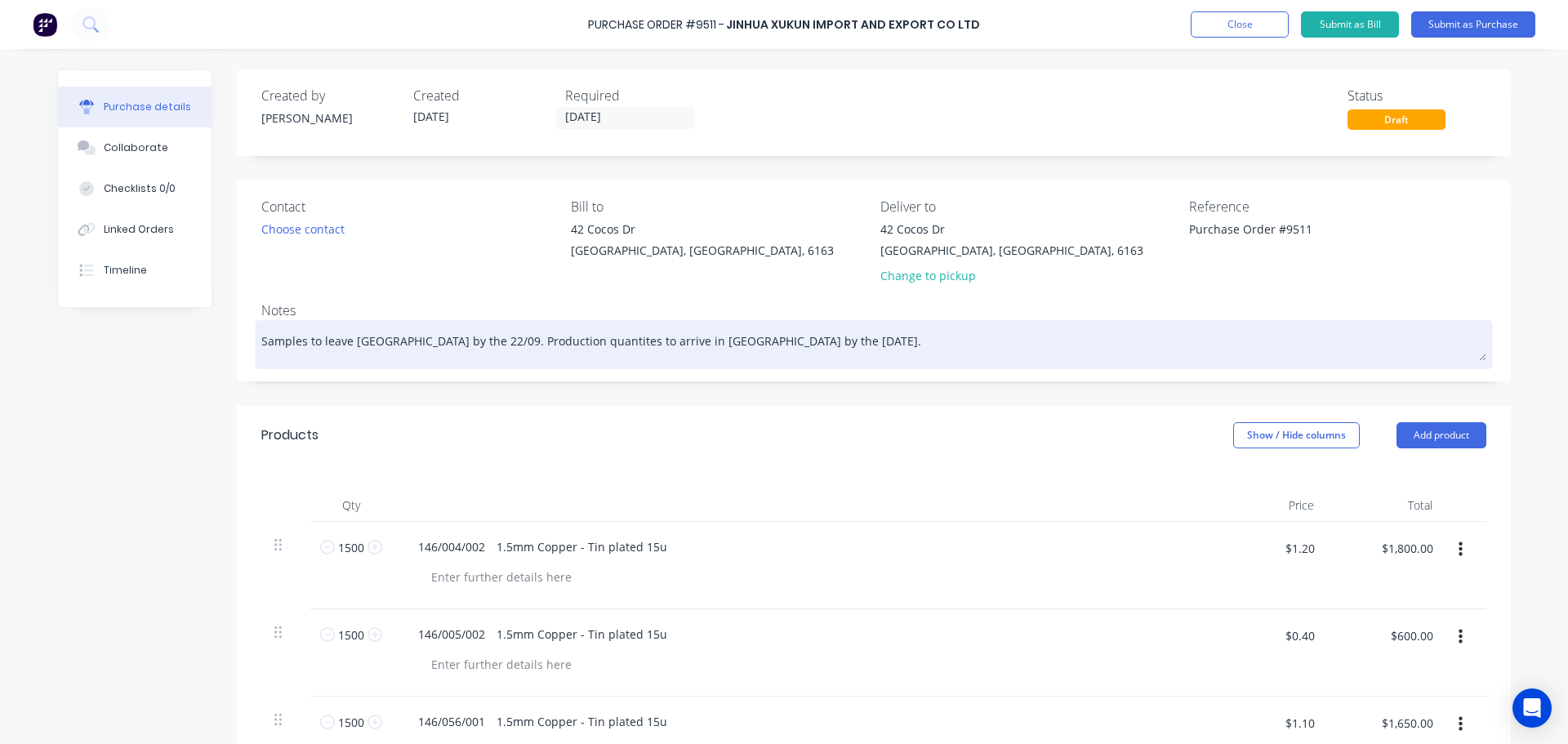
click at [579, 362] on div "Samples to leave [GEOGRAPHIC_DATA] by the 22/09. Production quantites to arrive…" at bounding box center [874, 345] width 1225 height 41
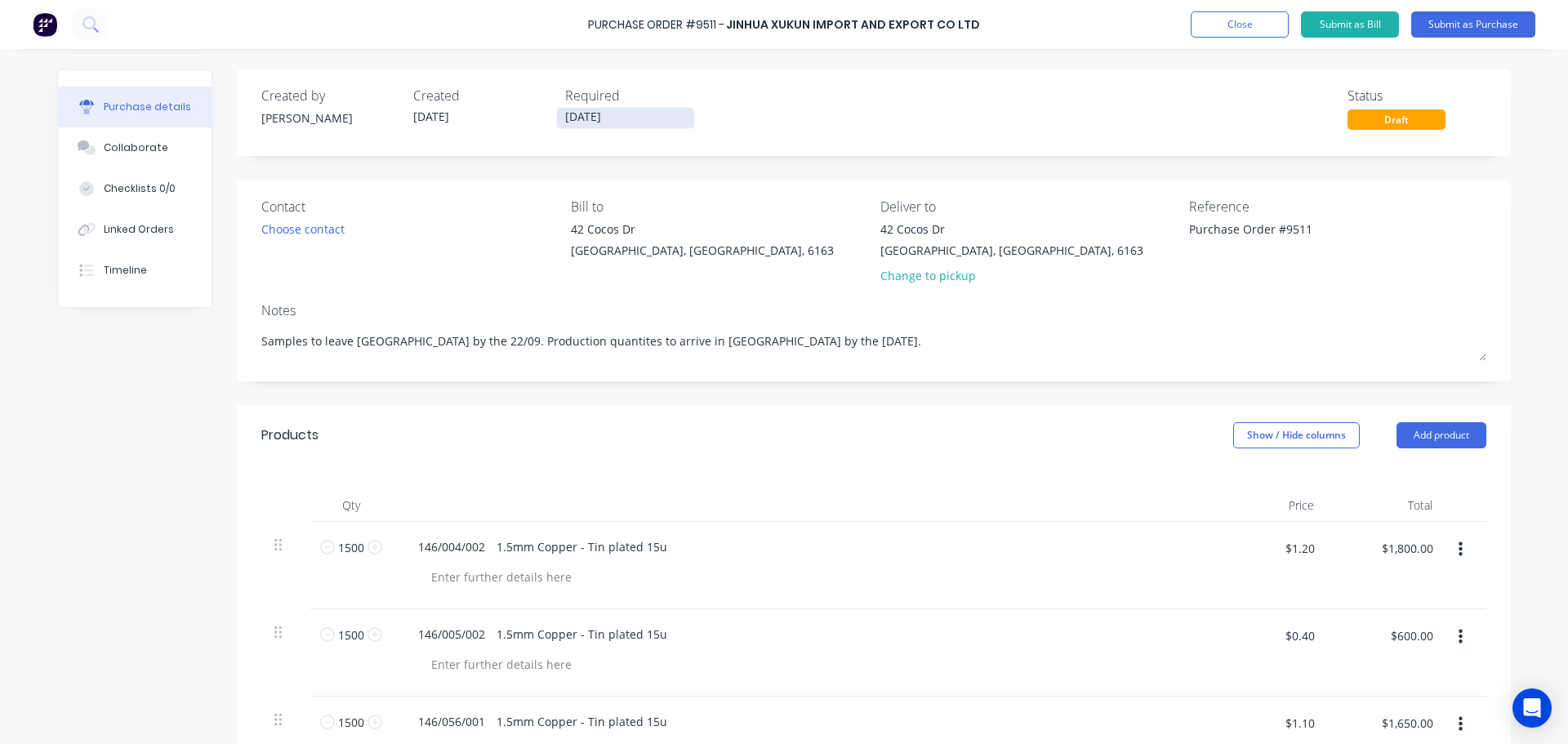
click at [583, 117] on input "[DATE]" at bounding box center [626, 117] width 138 height 20
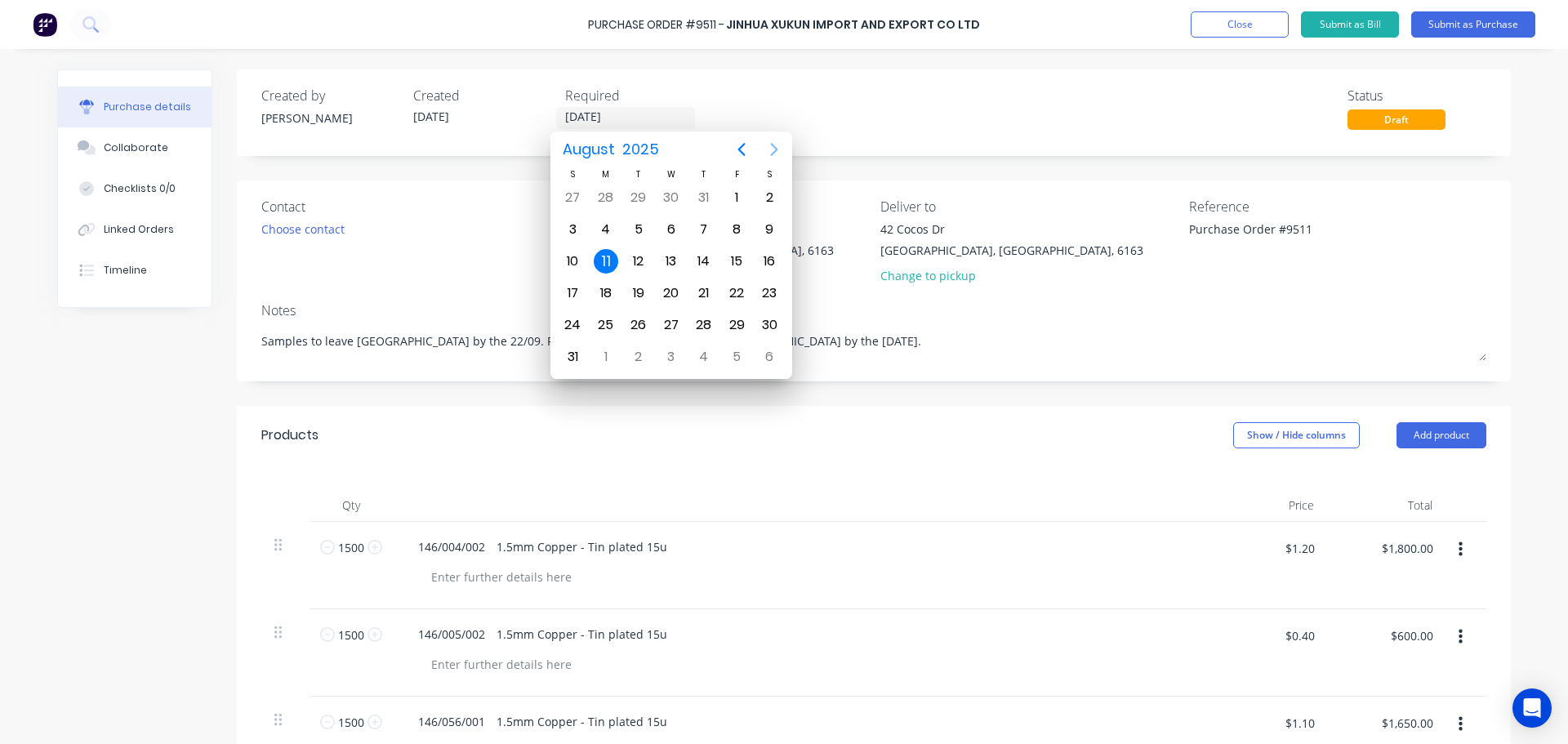
click at [768, 149] on icon "Next page" at bounding box center [774, 149] width 19 height 19
click at [768, 150] on icon "Next page" at bounding box center [774, 149] width 19 height 19
click at [604, 291] on div "17" at bounding box center [605, 293] width 24 height 24
type input "[DATE]"
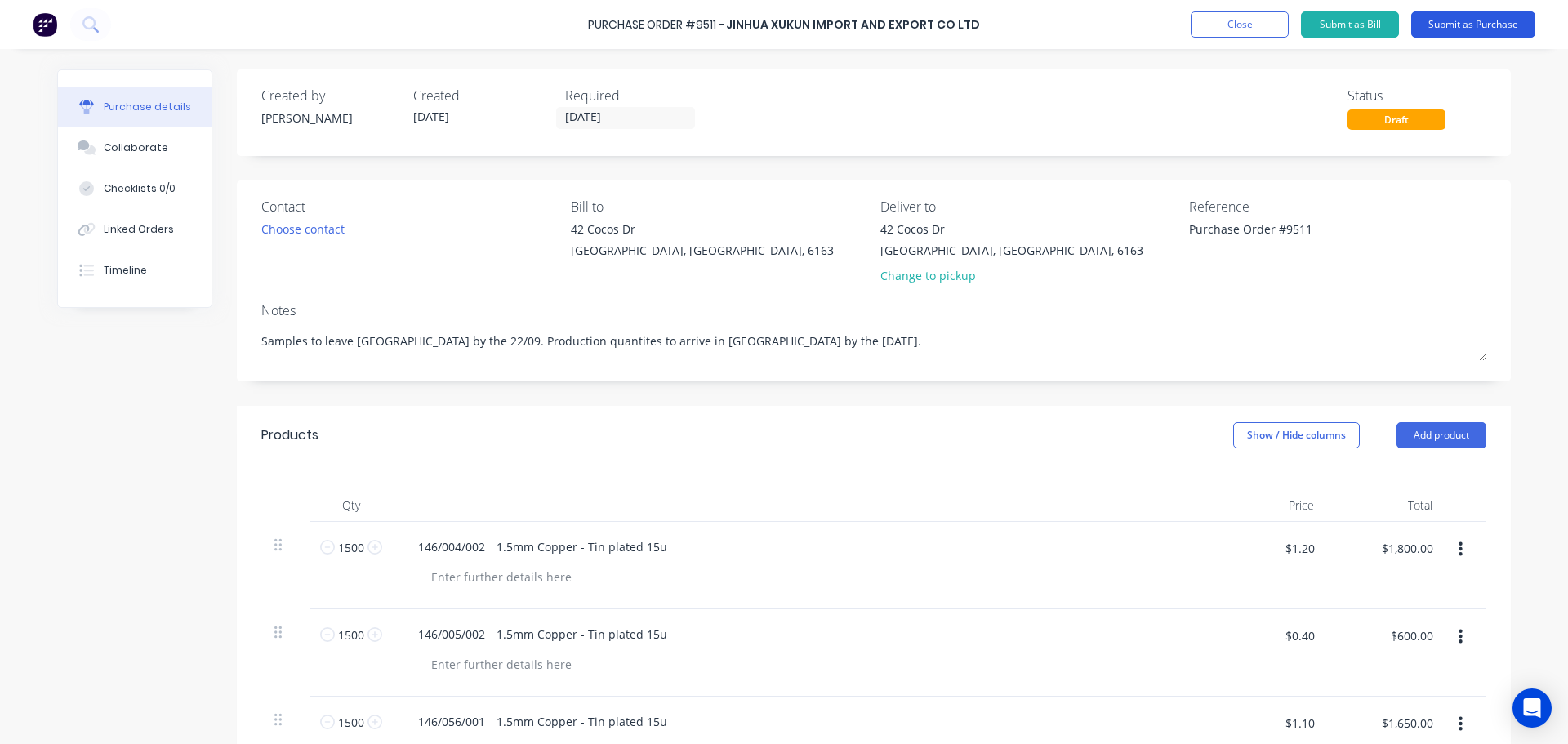
click at [1465, 26] on button "Submit as Purchase" at bounding box center [1473, 24] width 124 height 26
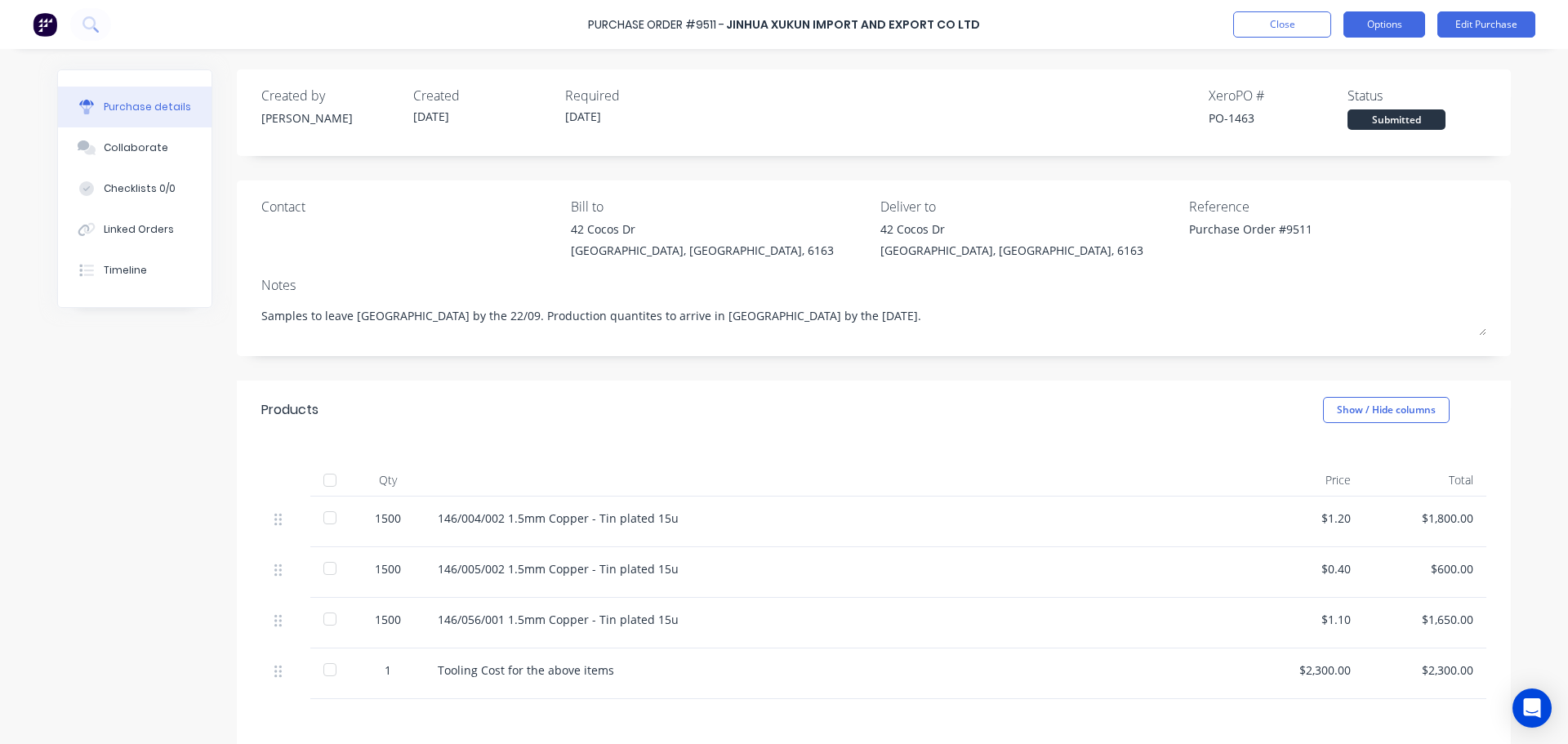
click at [1392, 20] on button "Options" at bounding box center [1384, 24] width 81 height 26
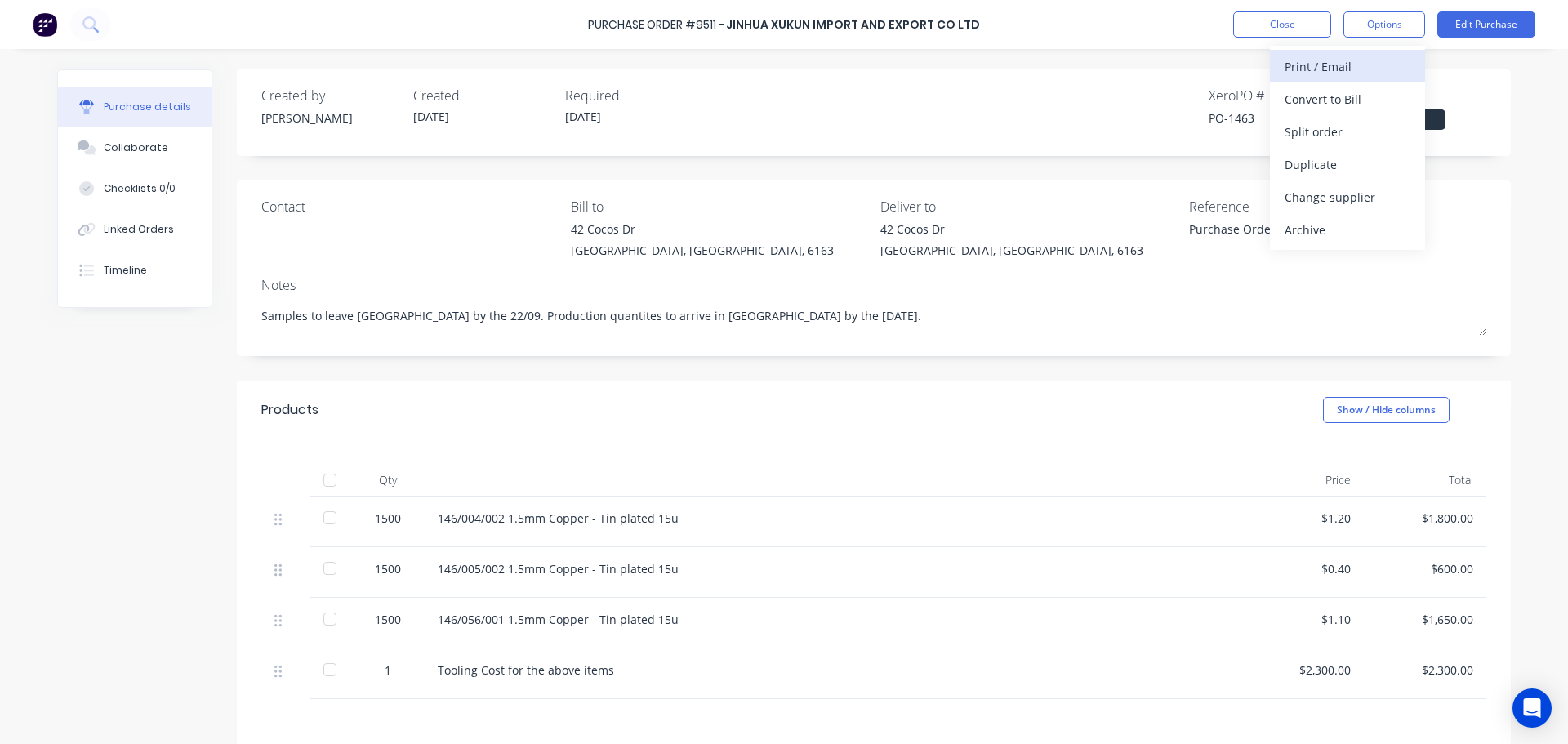
click at [1318, 67] on div "Print / Email" at bounding box center [1347, 66] width 126 height 23
click at [1292, 101] on div "With pricing" at bounding box center [1347, 99] width 126 height 23
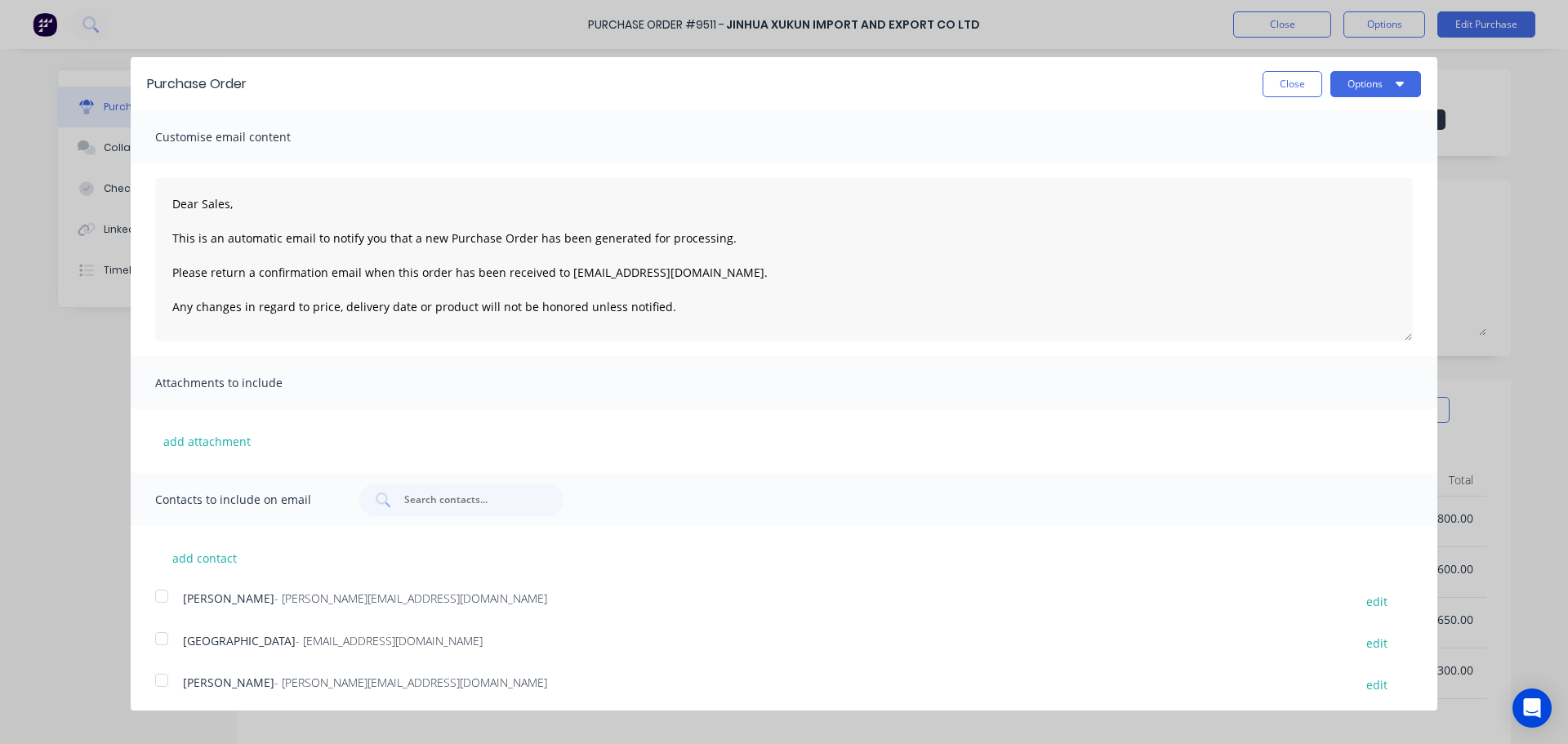
click at [162, 634] on div at bounding box center [162, 638] width 33 height 33
click at [163, 679] on div at bounding box center [162, 680] width 33 height 33
click at [1368, 77] on button "Options" at bounding box center [1376, 83] width 91 height 26
click at [1302, 159] on div "Email" at bounding box center [1343, 158] width 126 height 23
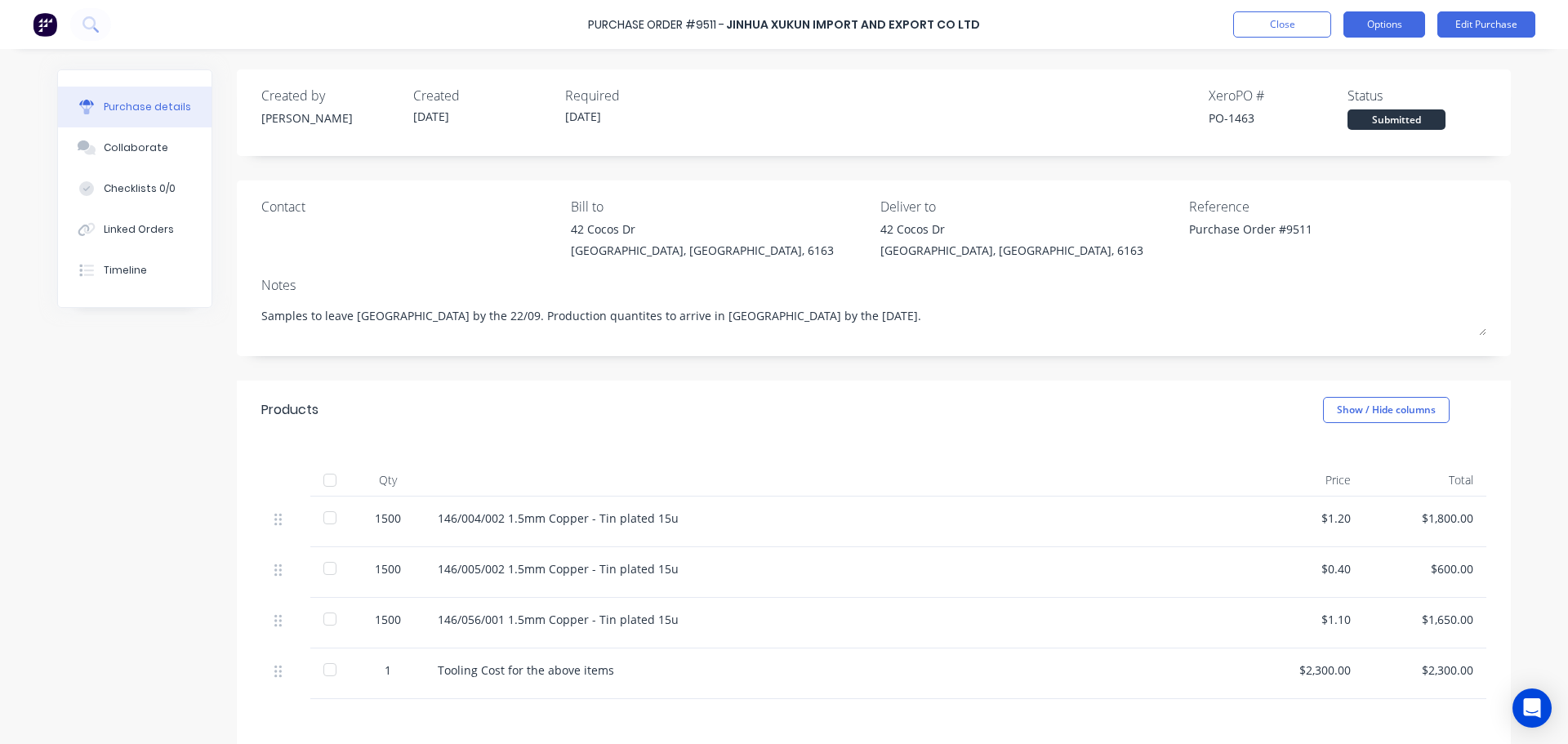
click at [1383, 17] on button "Options" at bounding box center [1384, 24] width 81 height 26
click at [866, 487] on div at bounding box center [832, 480] width 816 height 33
click at [1381, 18] on button "Options" at bounding box center [1384, 24] width 81 height 26
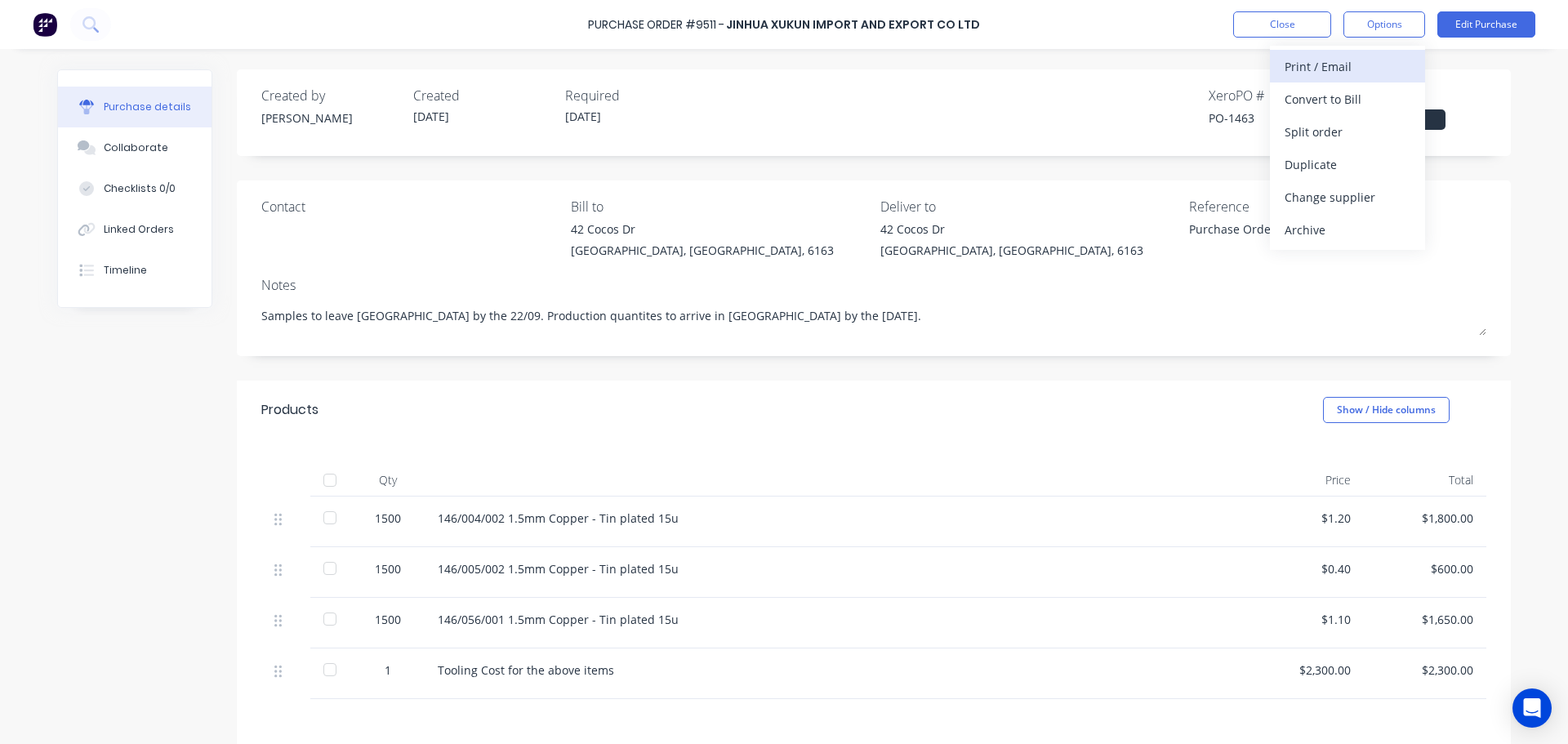
click at [1335, 65] on div "Print / Email" at bounding box center [1347, 66] width 126 height 23
click at [1325, 100] on div "With pricing" at bounding box center [1347, 99] width 126 height 23
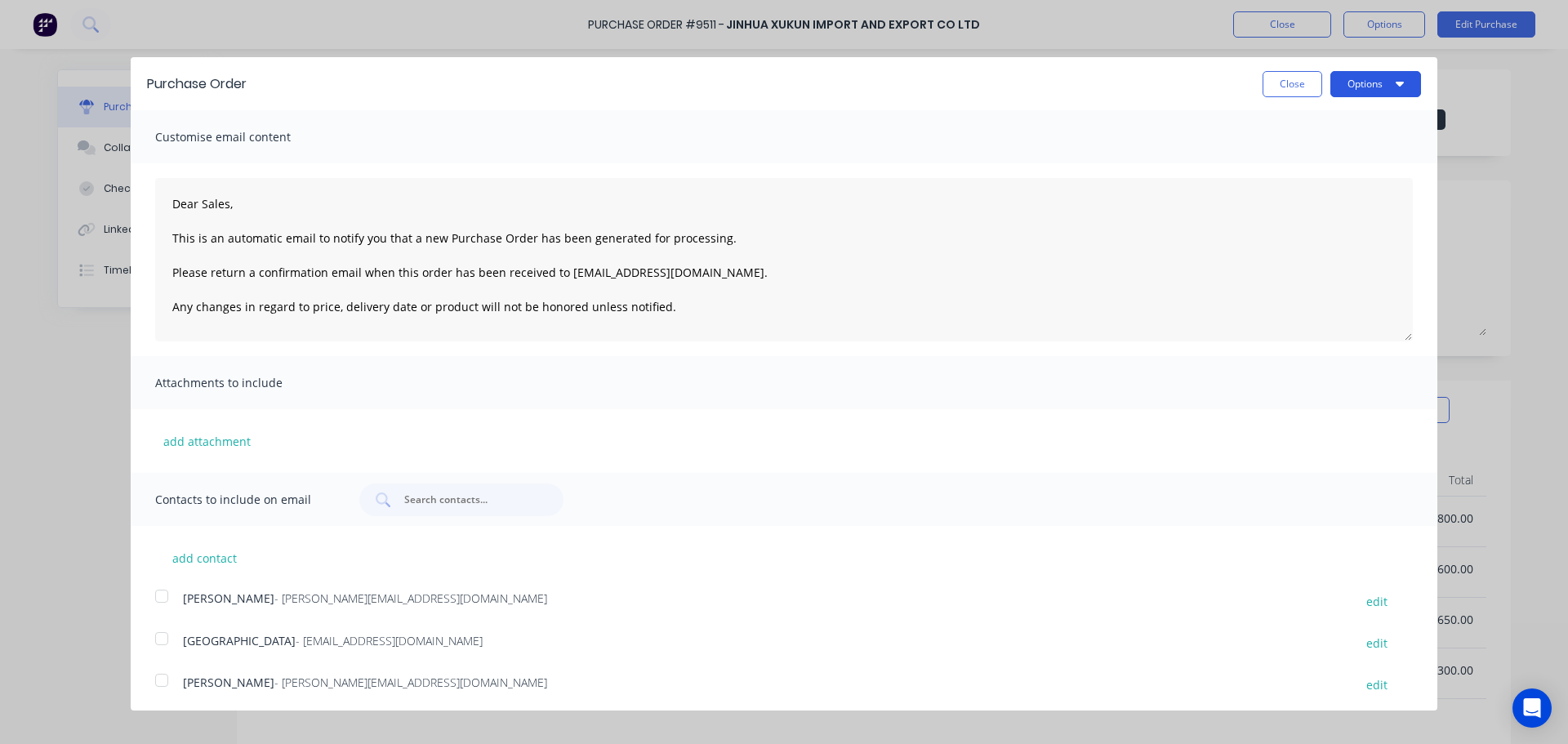
click at [1348, 82] on button "Options" at bounding box center [1376, 83] width 91 height 26
click at [1304, 125] on div "Print" at bounding box center [1343, 125] width 126 height 23
click at [1277, 86] on button "Close" at bounding box center [1293, 83] width 60 height 26
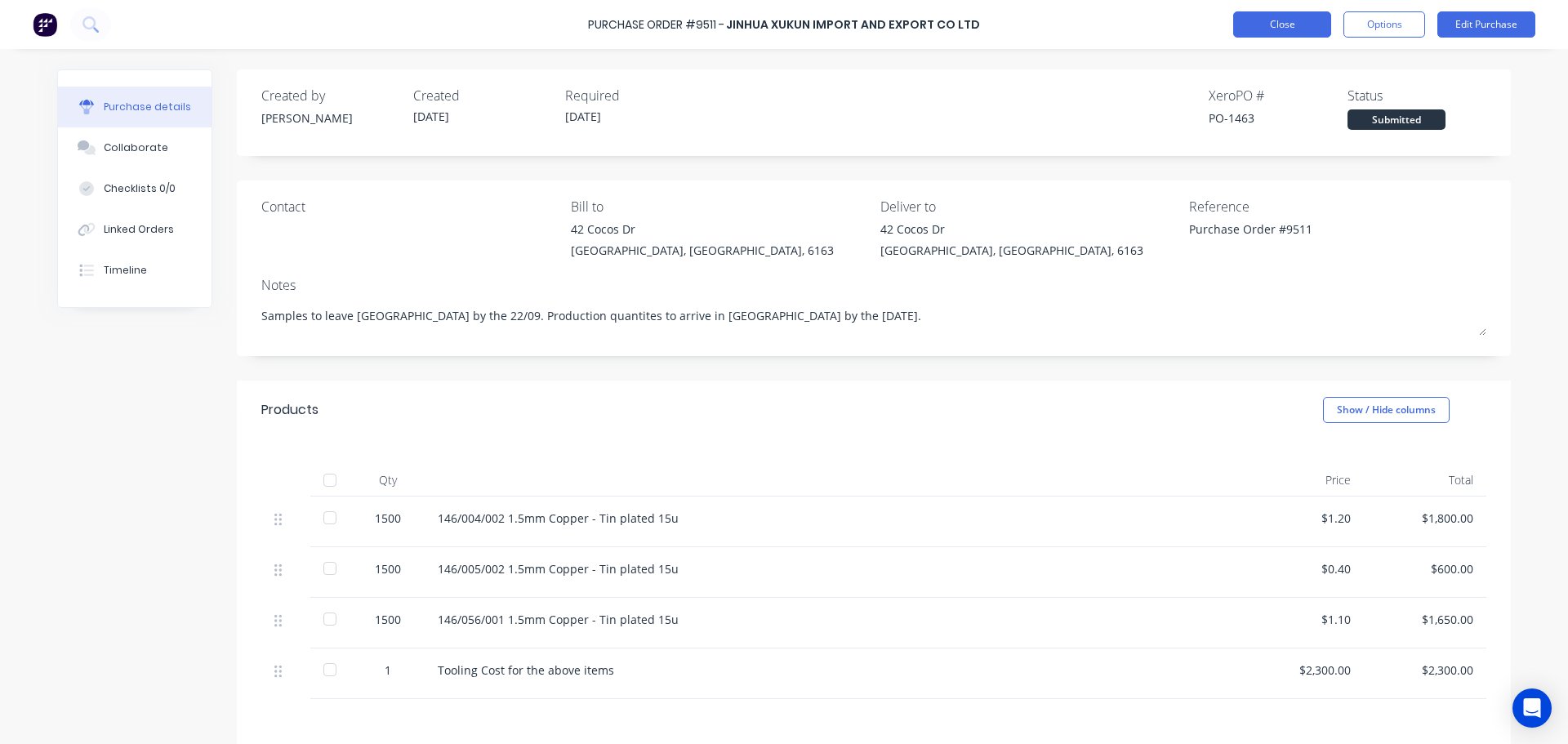
click at [1270, 21] on button "Close" at bounding box center [1281, 24] width 98 height 26
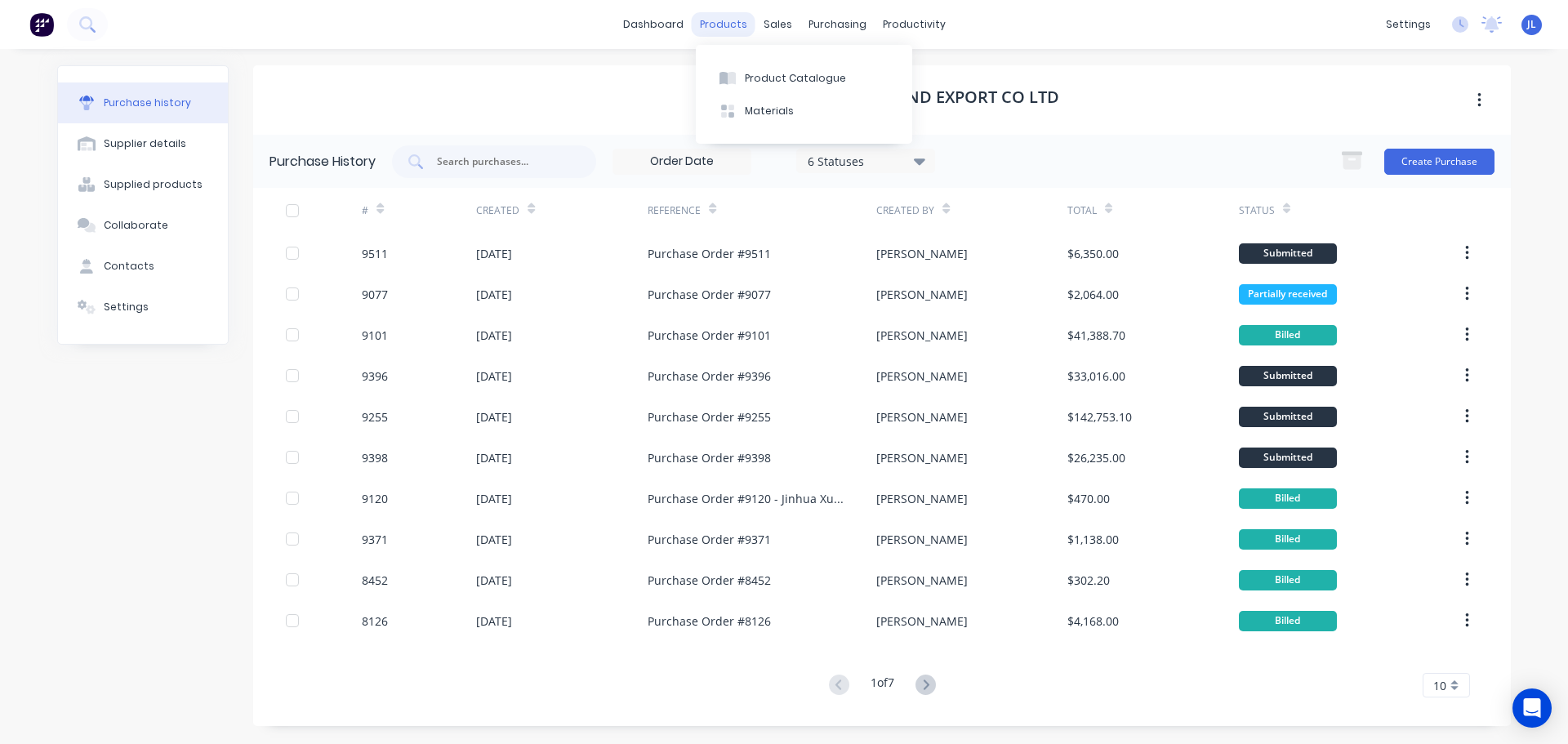
click at [720, 25] on div "products" at bounding box center [723, 24] width 64 height 24
click at [754, 76] on div "Product Catalogue" at bounding box center [795, 78] width 102 height 15
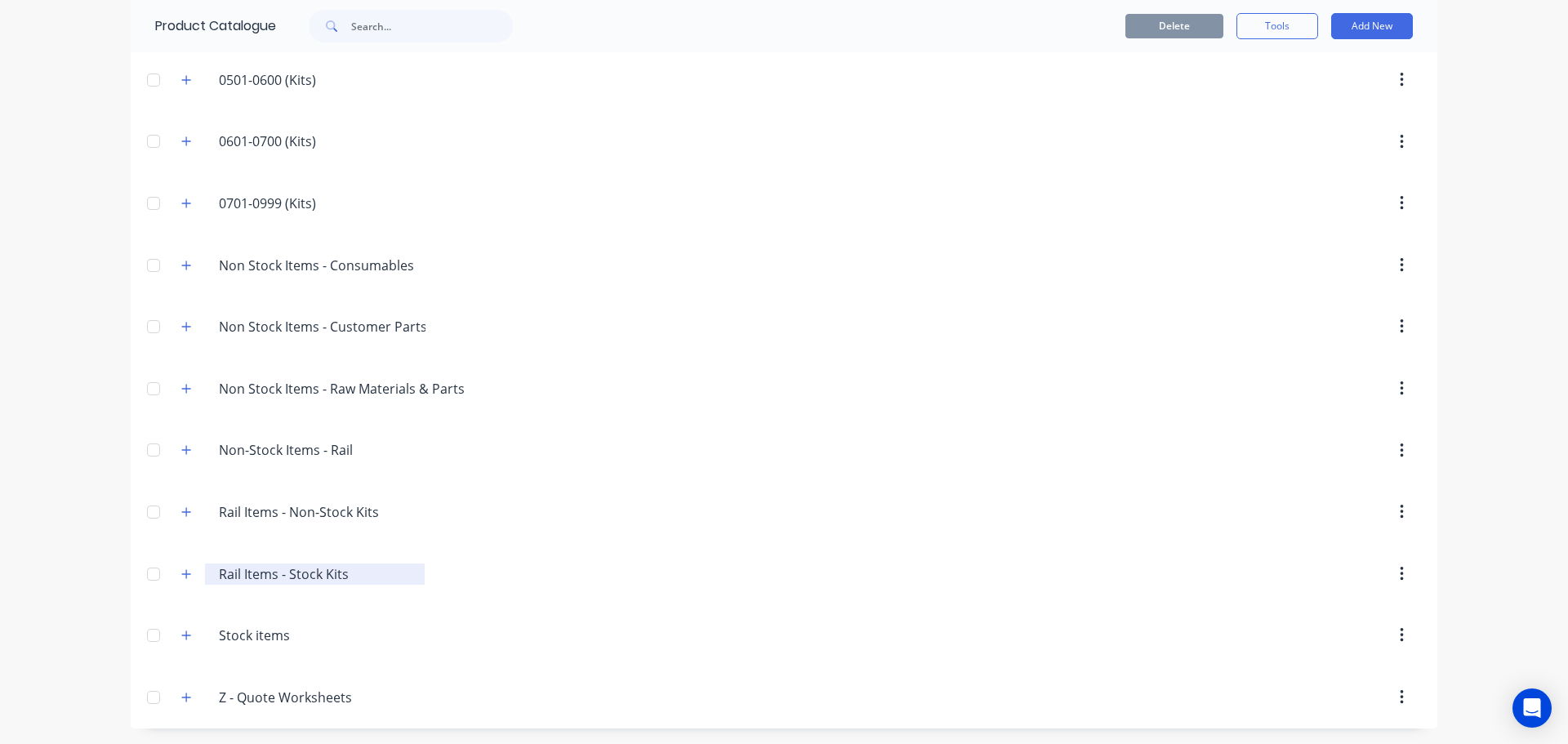
scroll to position [431, 0]
click at [181, 630] on icon "button" at bounding box center [186, 635] width 10 height 12
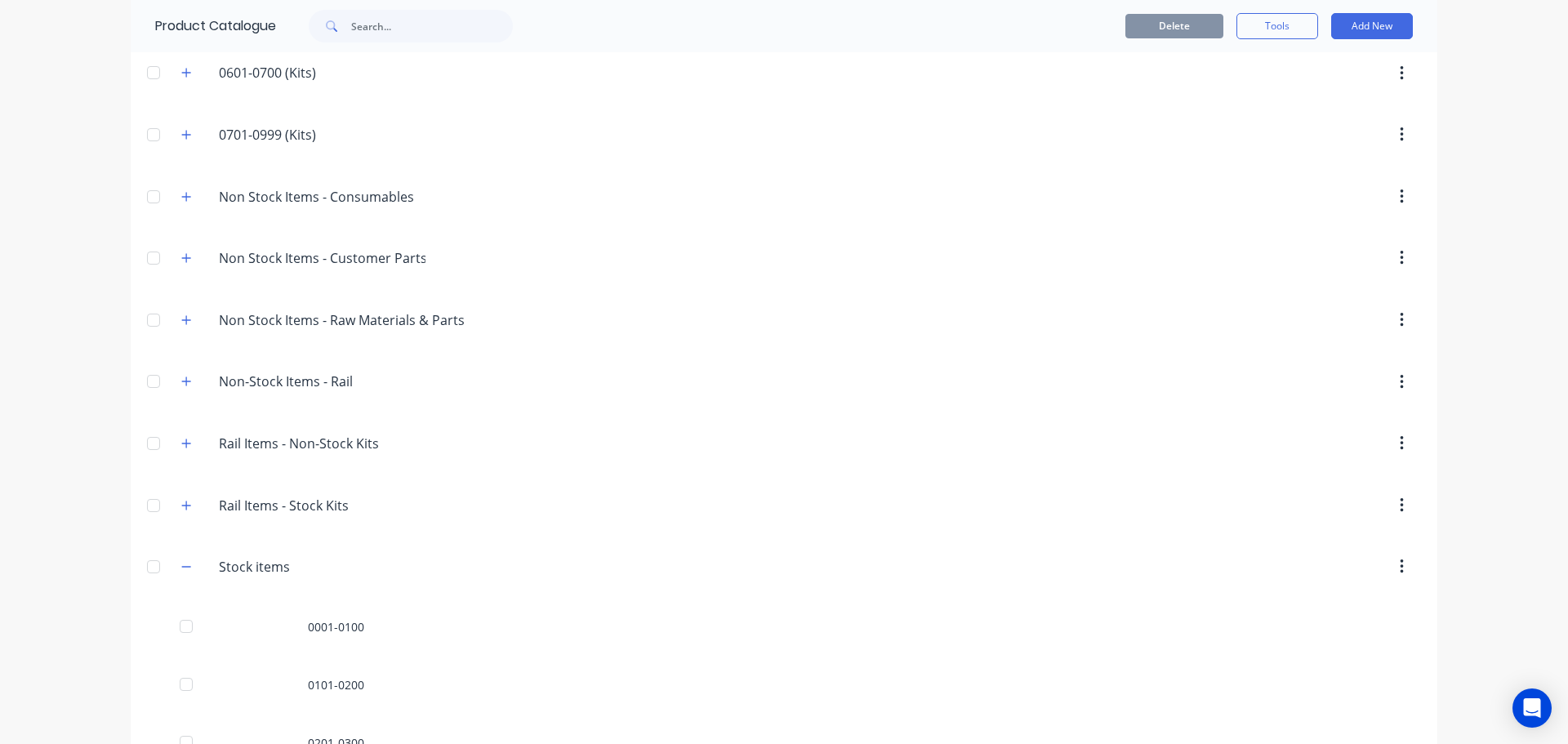
scroll to position [840, 0]
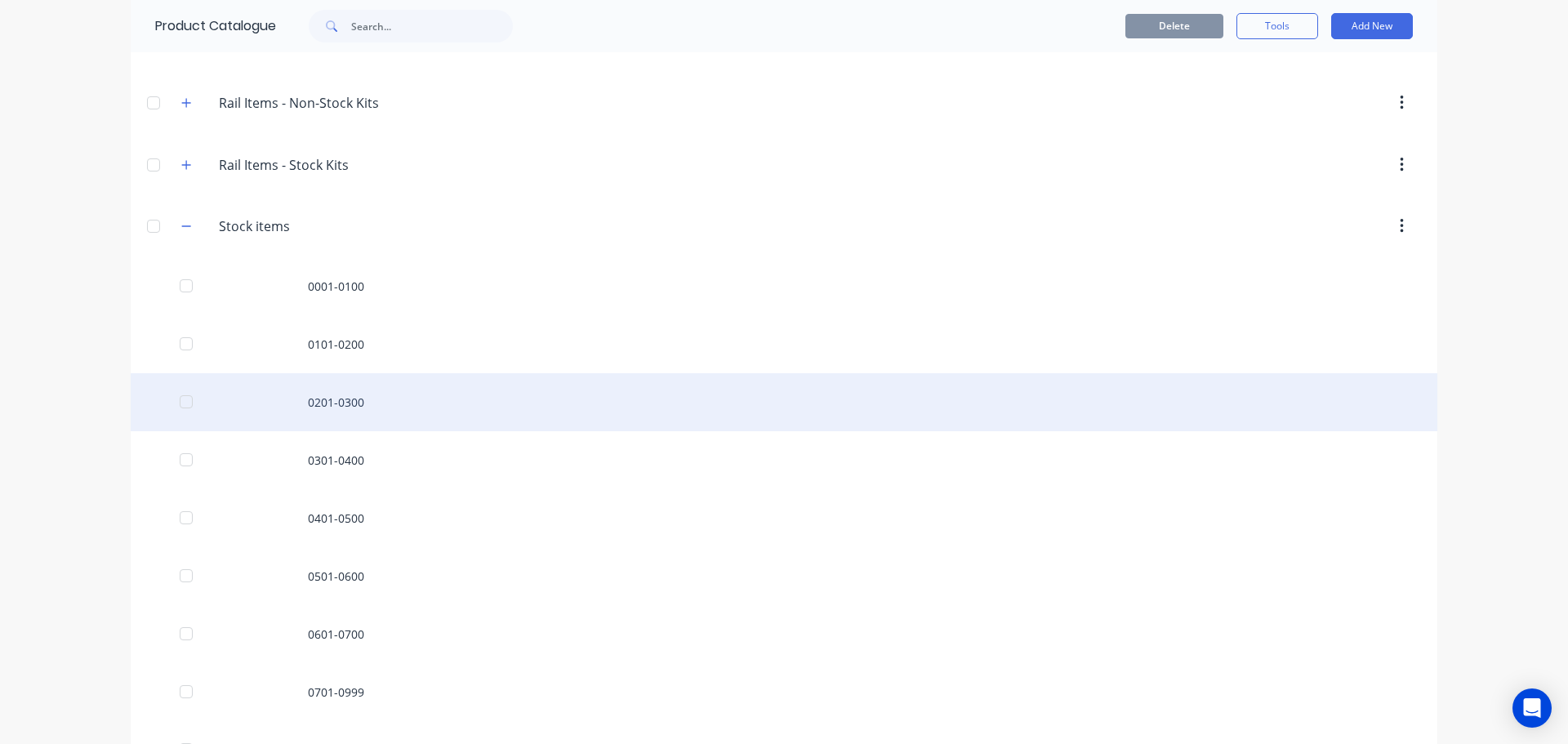
click at [336, 406] on div "0201-0300" at bounding box center [784, 402] width 1307 height 58
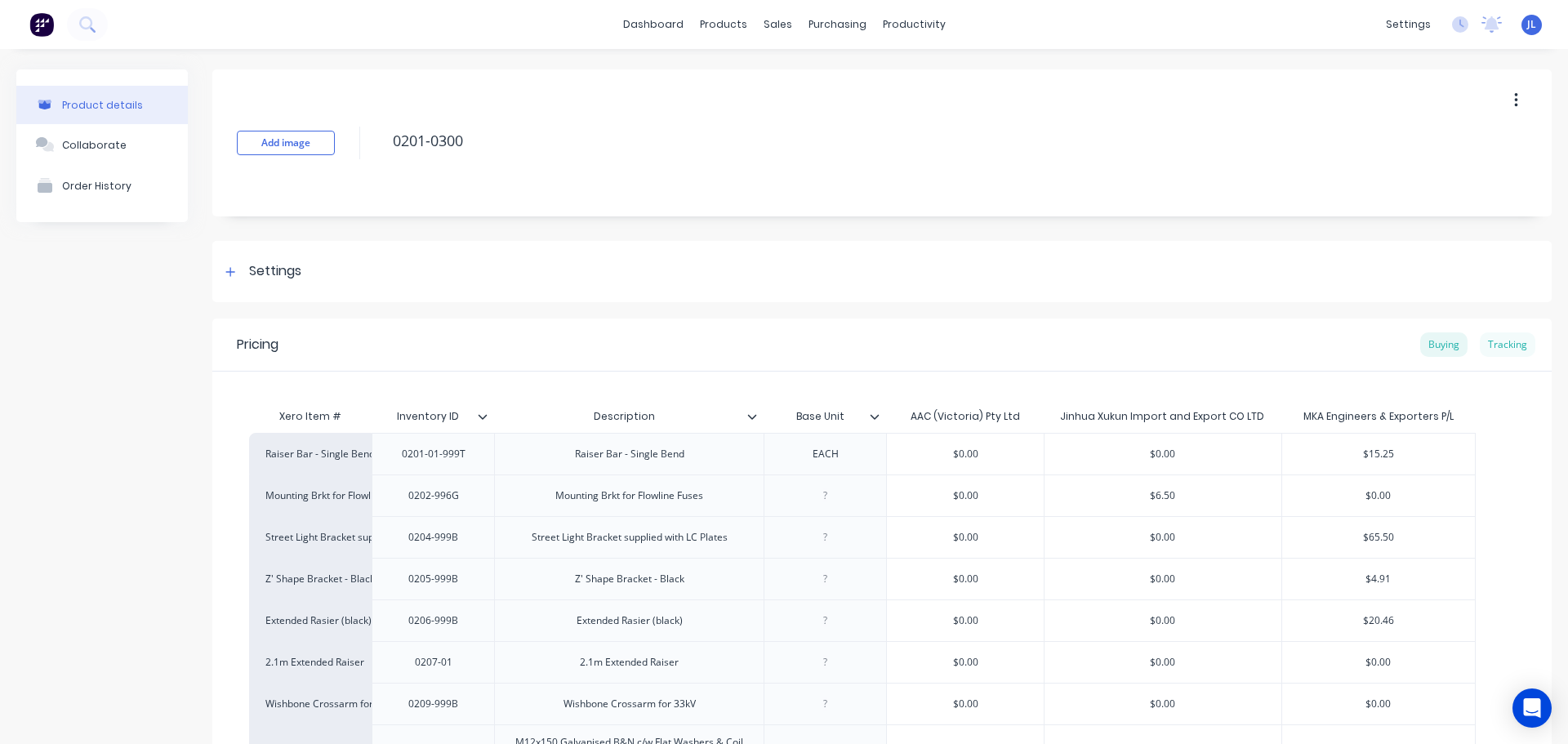
click at [1507, 346] on div "Tracking" at bounding box center [1507, 344] width 55 height 24
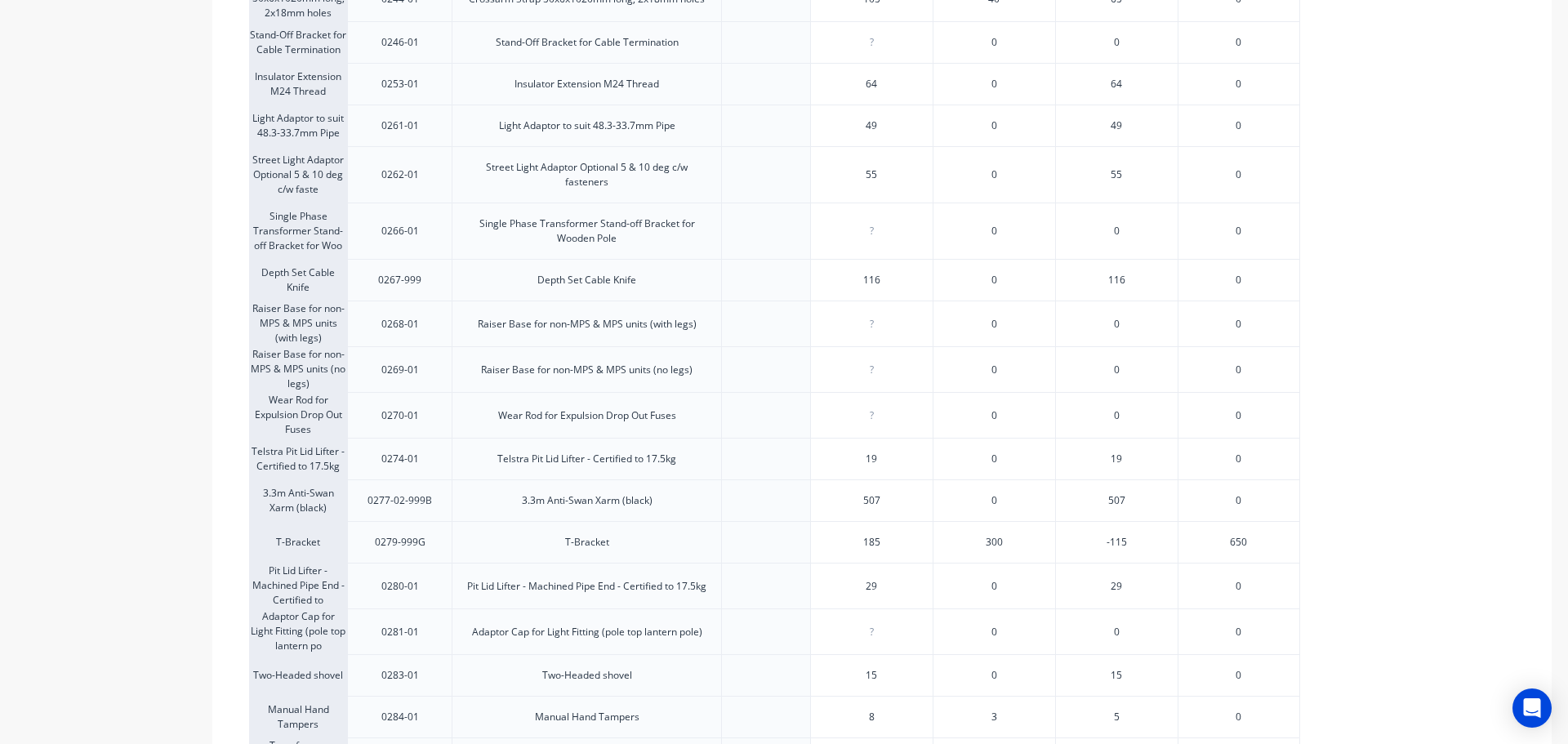
scroll to position [1471, 0]
